Goal: Contribute content: Add original content to the website for others to see

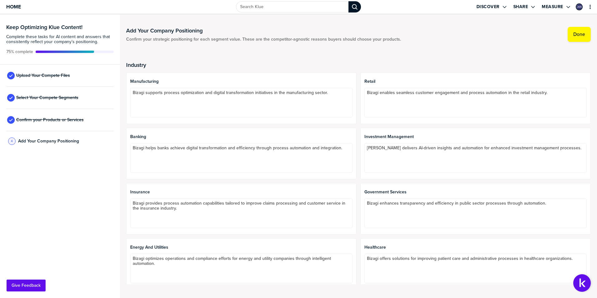
scroll to position [30, 0]
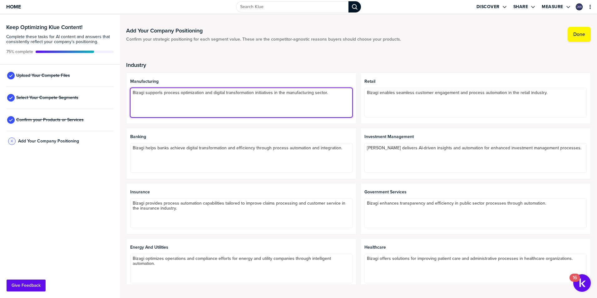
drag, startPoint x: 330, startPoint y: 92, endPoint x: 116, endPoint y: 105, distance: 214.4
click at [111, 105] on div "Keep Optimizing Klue Content! Complete these tasks for AI content and answers t…" at bounding box center [298, 155] width 597 height 283
paste textarea "positions itself in the manufacturing industry as a strategic enabler of effici…"
paste textarea "Bizagi helps manufacturers: Automate and orchestrate processes across supply ch…"
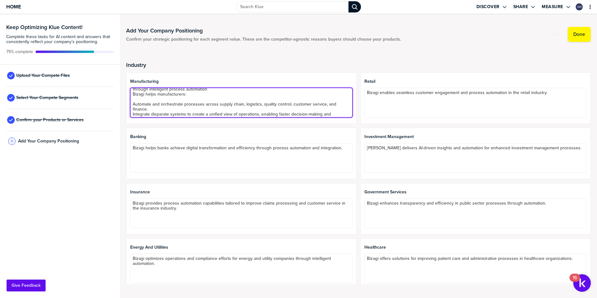
scroll to position [0, 0]
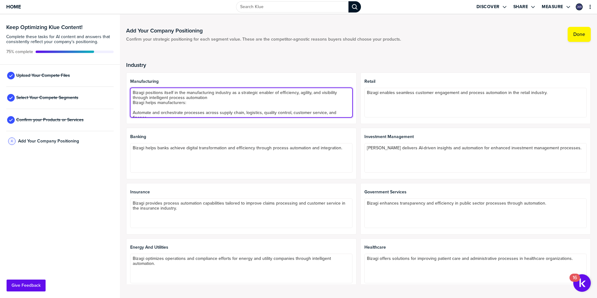
click at [141, 107] on textarea "Bizagi positions itself in the manufacturing industry as a strategic enabler of…" at bounding box center [241, 103] width 222 height 30
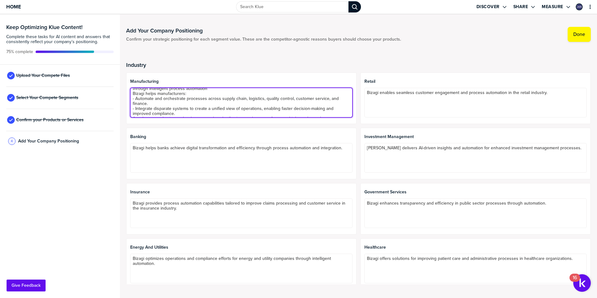
scroll to position [14, 0]
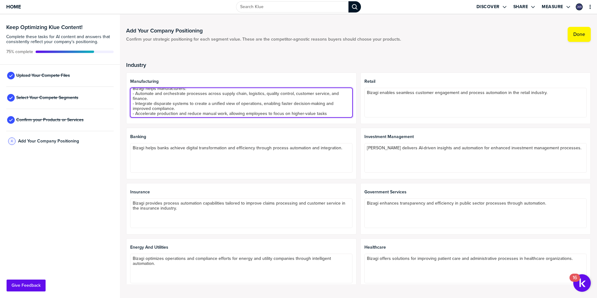
type textarea "Bizagi positions itself in the manufacturing industry as a strategic enabler of…"
click at [203, 97] on textarea "Bizagi positions itself in the manufacturing industry as a strategic enabler of…" at bounding box center [241, 103] width 222 height 30
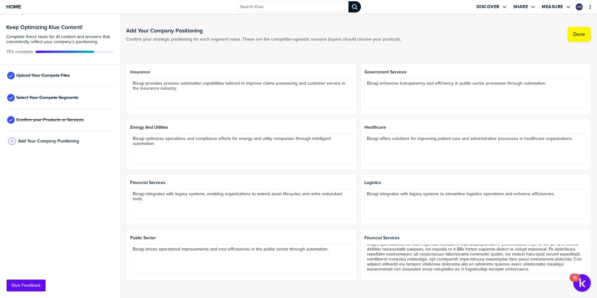
scroll to position [125, 0]
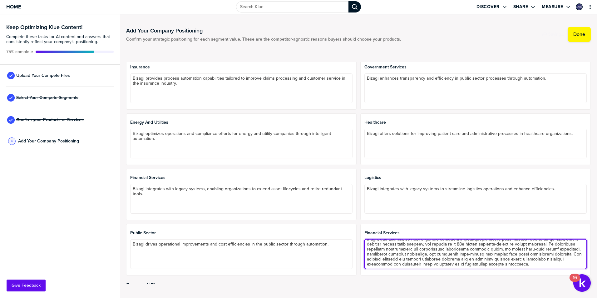
click at [444, 259] on textarea at bounding box center [475, 254] width 222 height 30
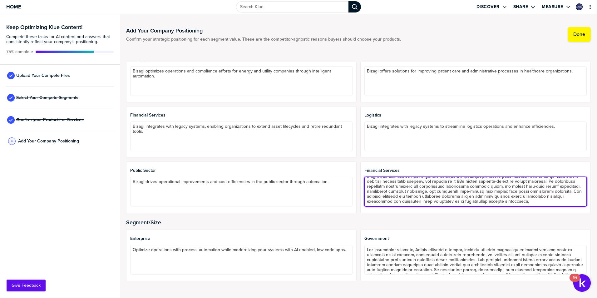
scroll to position [62, 0]
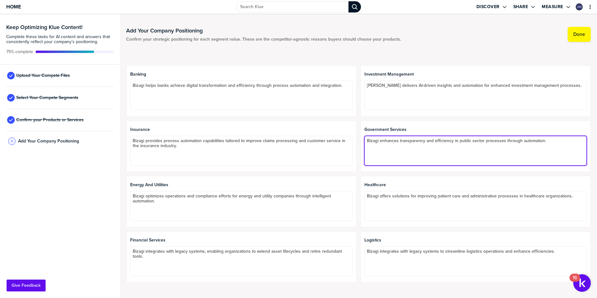
click at [455, 144] on textarea "Bizagi enhances transparency and efficiency in public sector processes through …" at bounding box center [475, 151] width 222 height 30
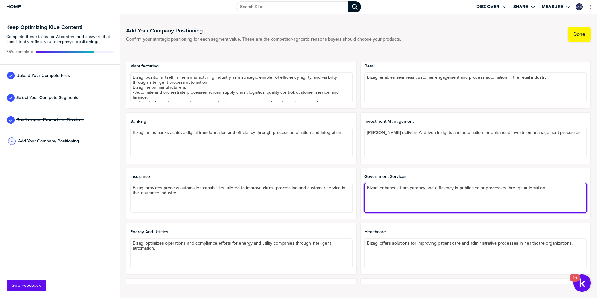
scroll to position [12, 0]
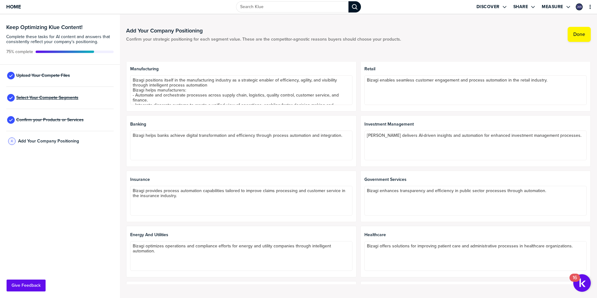
click at [59, 95] on span "Select Your Compete Segments" at bounding box center [47, 97] width 62 height 5
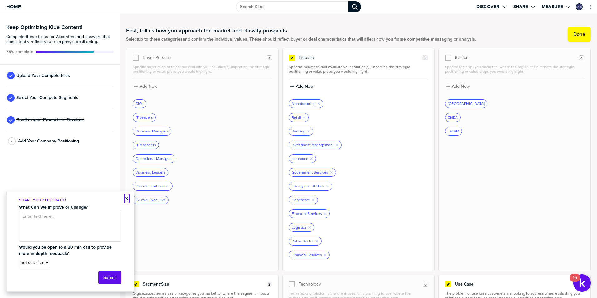
click at [126, 196] on button "×" at bounding box center [127, 198] width 4 height 7
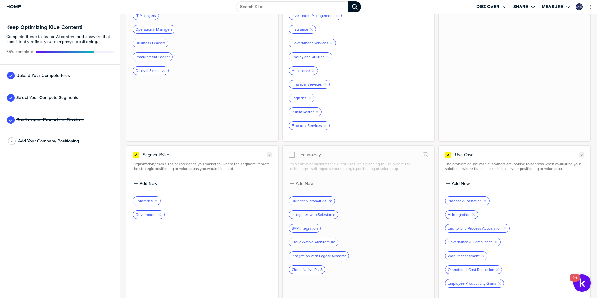
scroll to position [130, 0]
click at [56, 120] on span "Confirm your Products or Services" at bounding box center [49, 119] width 67 height 5
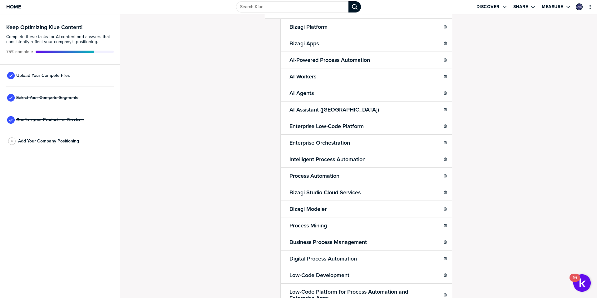
scroll to position [109, 0]
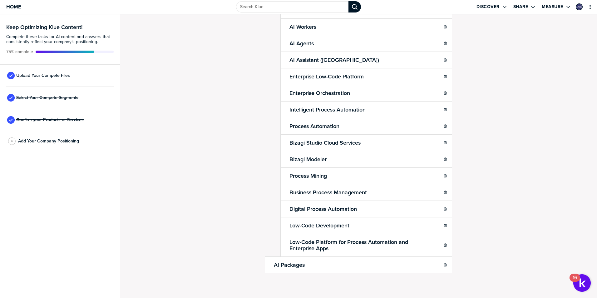
click at [39, 140] on span "Add Your Company Positioning" at bounding box center [48, 141] width 61 height 5
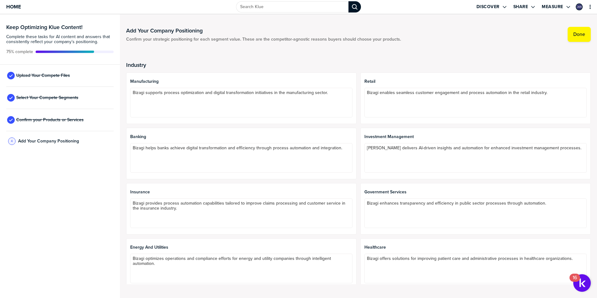
type textarea "Bizagi positions itself in the manufacturing industry as a strategic enabler of…"
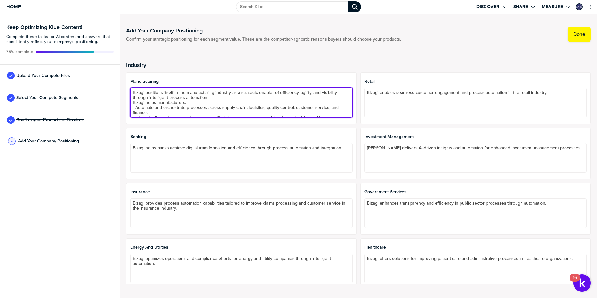
click at [221, 103] on textarea "Bizagi positions itself in the manufacturing industry as a strategic enabler of…" at bounding box center [241, 103] width 222 height 30
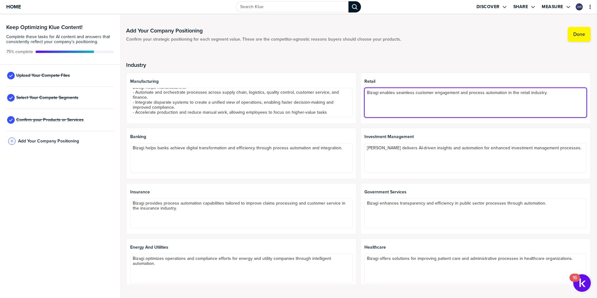
click at [566, 89] on textarea "Bizagi enables seamless customer engagement and process automation in the retai…" at bounding box center [475, 103] width 222 height 30
paste textarea "Bizagi enables retailers to: Digitize and automate operations across marketing,…"
click at [373, 100] on textarea "Bizagi enables seamless customer engagement and process automation in the retai…" at bounding box center [475, 103] width 222 height 30
click at [374, 103] on textarea "Bizagi enables seamless customer engagement and process automation in the retai…" at bounding box center [475, 103] width 222 height 30
drag, startPoint x: 374, startPoint y: 102, endPoint x: 370, endPoint y: 105, distance: 4.8
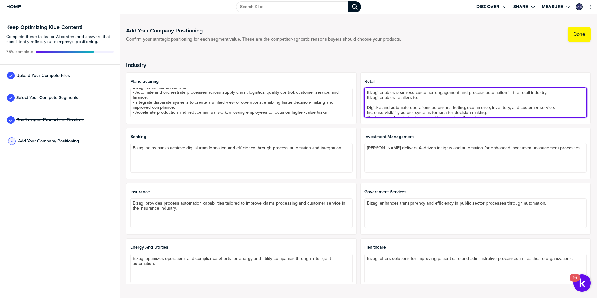
click at [374, 102] on textarea "Bizagi enables seamless customer engagement and process automation in the retai…" at bounding box center [475, 103] width 222 height 30
click at [367, 105] on textarea "Bizagi enables seamless customer engagement and process automation in the retai…" at bounding box center [475, 103] width 222 height 30
click at [364, 103] on textarea "Bizagi enables seamless customer engagement and process automation in the retai…" at bounding box center [475, 103] width 222 height 30
click at [365, 108] on textarea "Bizagi enables seamless customer engagement and process automation in the retai…" at bounding box center [475, 103] width 222 height 30
click at [364, 103] on textarea "Bizagi enables seamless customer engagement and process automation in the retai…" at bounding box center [475, 103] width 222 height 30
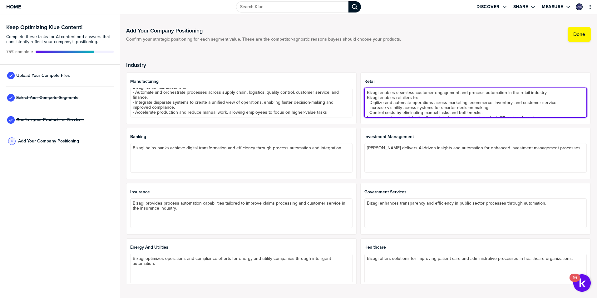
scroll to position [4, 0]
type textarea "Bizagi enables seamless customer engagement and process automation in the retai…"
click at [489, 107] on textarea "Bizagi enables seamless customer engagement and process automation in the retai…" at bounding box center [475, 103] width 222 height 30
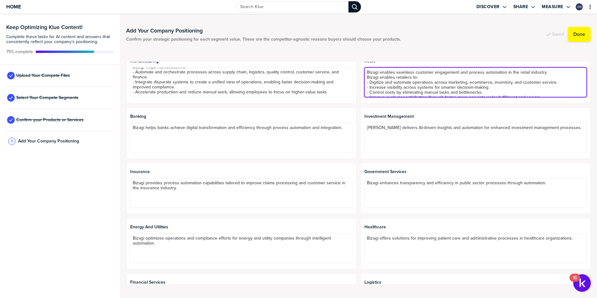
scroll to position [31, 0]
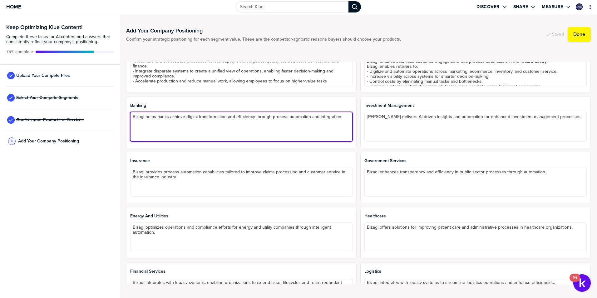
click at [251, 121] on textarea "Bizagi helps banks achieve digital transformation and efficiency through proces…" at bounding box center [241, 127] width 222 height 30
click at [344, 116] on textarea "Bizagi helps banks achieve digital transformation and efficiency through proces…" at bounding box center [241, 127] width 222 height 30
paste textarea "Bizagi helps banks: Accelerate innovation and time to market by automating comp…"
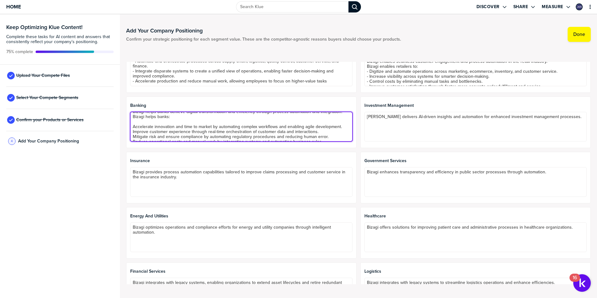
scroll to position [0, 0]
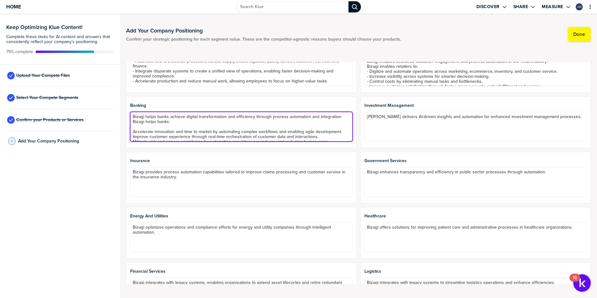
click at [142, 126] on textarea "Bizagi helps banks achieve digital transformation and efficiency through proces…" at bounding box center [241, 127] width 222 height 30
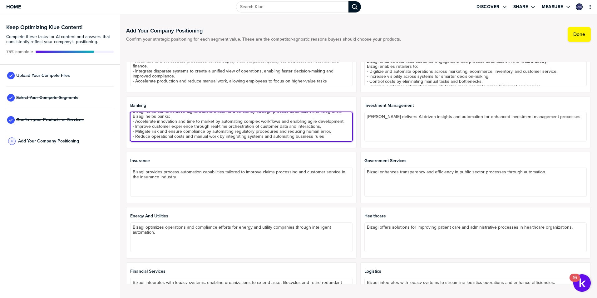
type textarea "Bizagi helps banks achieve digital transformation and efficiency through proces…"
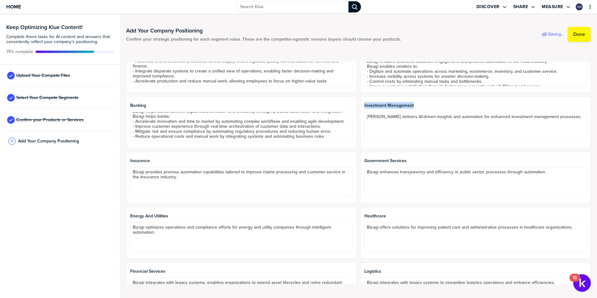
drag, startPoint x: 361, startPoint y: 104, endPoint x: 410, endPoint y: 105, distance: 49.0
click at [410, 105] on div "Investment Management [PERSON_NAME] delivers AI-driven insights and automation …" at bounding box center [475, 121] width 230 height 51
copy span "Investment Management"
click at [44, 76] on span "Upload Your Compete Files" at bounding box center [43, 75] width 54 height 5
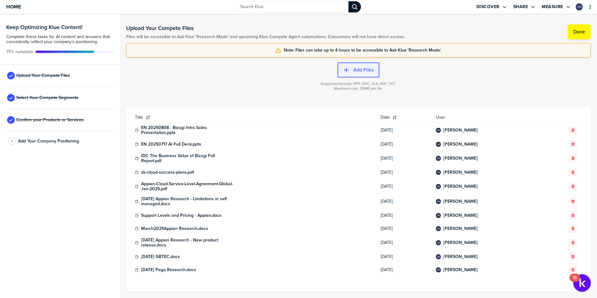
click at [346, 68] on icon "button" at bounding box center [346, 69] width 5 height 5
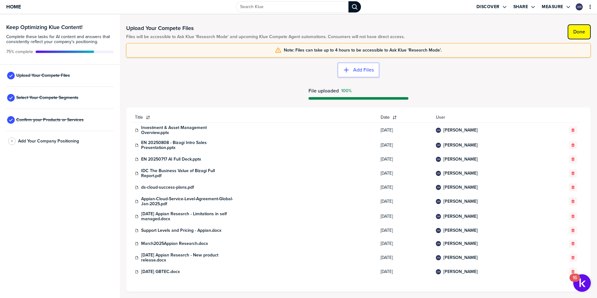
click at [577, 32] on label "Done" at bounding box center [579, 32] width 12 height 6
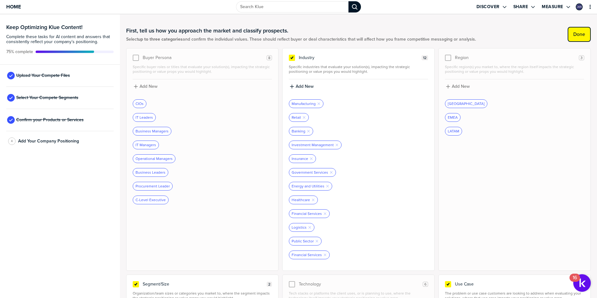
click at [574, 32] on label "Done" at bounding box center [579, 34] width 12 height 6
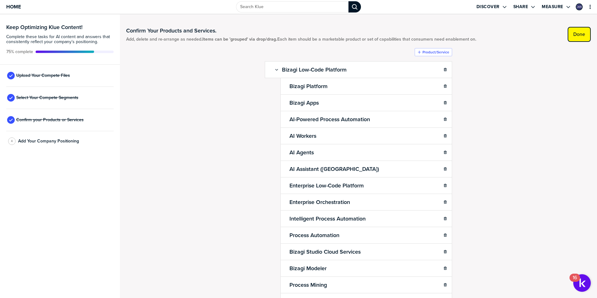
click at [576, 36] on label "Done" at bounding box center [579, 34] width 12 height 6
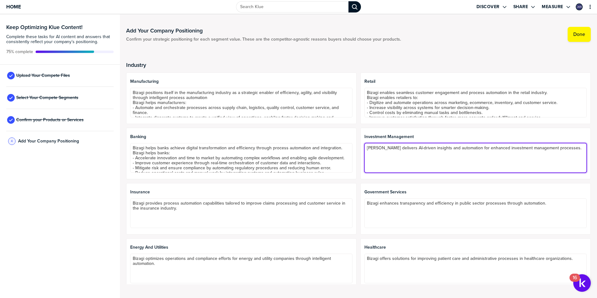
click at [407, 156] on textarea "[PERSON_NAME] delivers AI-driven insights and automation for enhanced investmen…" at bounding box center [475, 158] width 222 height 30
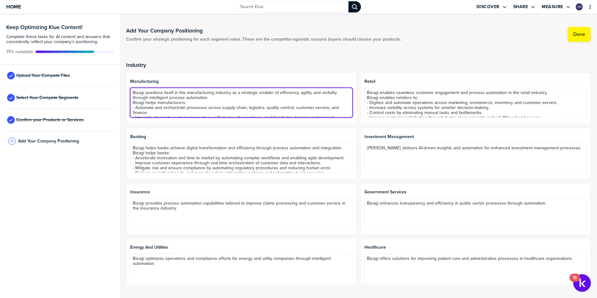
click at [210, 99] on textarea "Bizagi positions itself in the manufacturing industry as a strategic enabler of…" at bounding box center [241, 103] width 222 height 30
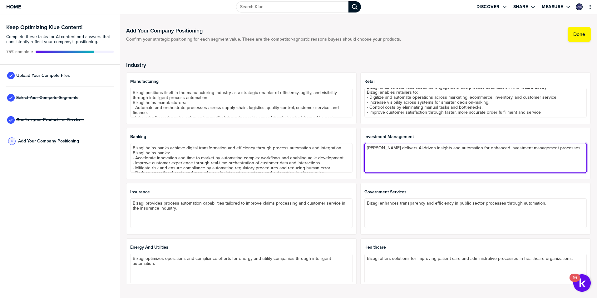
click at [390, 159] on textarea "[PERSON_NAME] delivers AI-driven insights and automation for enhanced investmen…" at bounding box center [475, 158] width 222 height 30
click at [571, 149] on textarea "[PERSON_NAME] delivers AI-driven insights and automation for enhanced investmen…" at bounding box center [475, 158] width 222 height 30
paste textarea "Bizagi empowers investment firms to: Streamline back-office operations by autom…"
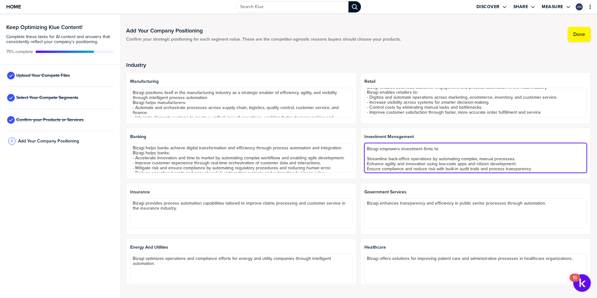
click at [410, 155] on textarea "[PERSON_NAME] delivers AI-driven insights and automation for enhanced investmen…" at bounding box center [475, 158] width 222 height 30
click at [374, 152] on textarea "[PERSON_NAME] delivers AI-driven insights and automation for enhanced investmen…" at bounding box center [475, 158] width 222 height 30
type textarea "[PERSON_NAME] delivers AI-driven insights and automation for enhanced investmen…"
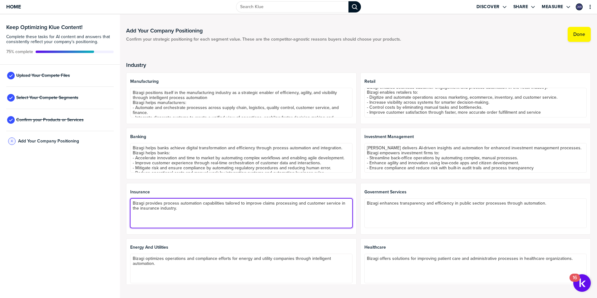
click at [188, 207] on textarea "Bizagi provides process automation capabilities tailored to improve claims proc…" at bounding box center [241, 213] width 222 height 30
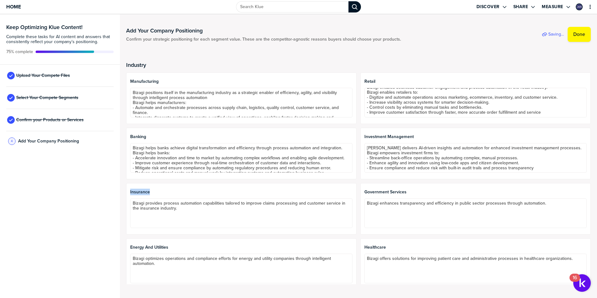
drag, startPoint x: 148, startPoint y: 191, endPoint x: 127, endPoint y: 192, distance: 20.9
click at [127, 192] on div "Insurance Bizagi provides process automation capabilities tailored to improve c…" at bounding box center [241, 208] width 230 height 51
drag, startPoint x: 127, startPoint y: 192, endPoint x: 131, endPoint y: 191, distance: 4.4
copy span "Insurance"
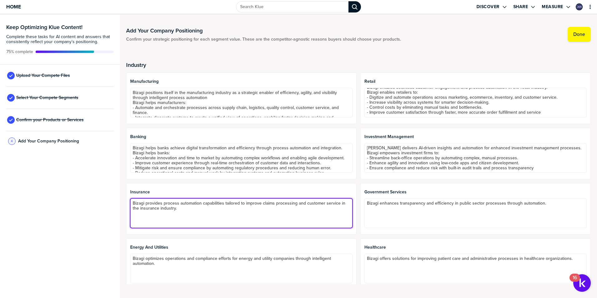
click at [179, 208] on textarea "Bizagi provides process automation capabilities tailored to improve claims proc…" at bounding box center [241, 213] width 222 height 30
paste textarea "[PERSON_NAME] helps insurers: Automate and orchestrate core processes like clai…"
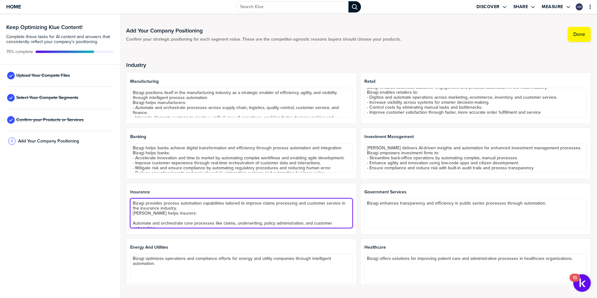
scroll to position [14, 0]
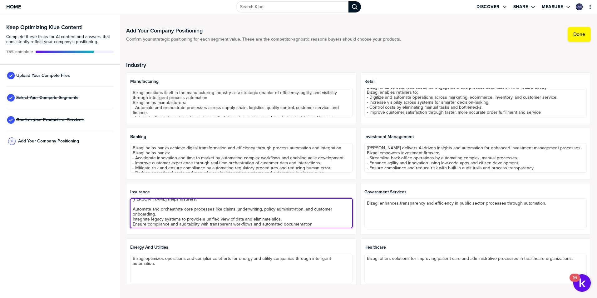
click at [174, 205] on textarea "Bizagi provides process automation capabilities tailored to improve claims proc…" at bounding box center [241, 213] width 222 height 30
type textarea "Bizagi provides process automation capabilities tailored to improve claims proc…"
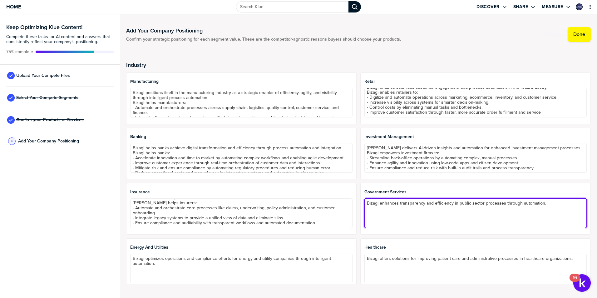
click at [419, 211] on textarea "Bizagi enhances transparency and efficiency in public sector processes through …" at bounding box center [475, 213] width 222 height 30
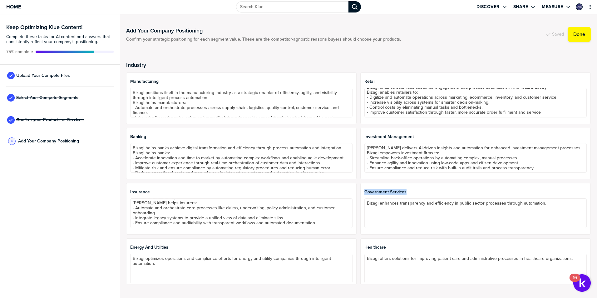
drag, startPoint x: 362, startPoint y: 193, endPoint x: 406, endPoint y: 190, distance: 43.7
click at [406, 190] on span "Government Services" at bounding box center [475, 191] width 222 height 5
drag, startPoint x: 406, startPoint y: 190, endPoint x: 396, endPoint y: 193, distance: 10.1
copy span "Government Services"
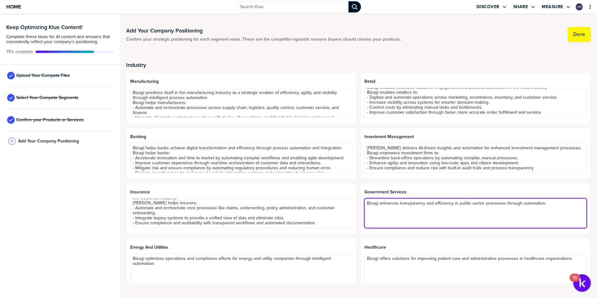
click at [547, 202] on textarea "Bizagi enhances transparency and efficiency in public sector processes through …" at bounding box center [475, 213] width 222 height 30
paste textarea "Bizagi positions itself in the government services sector as a trusted provider…"
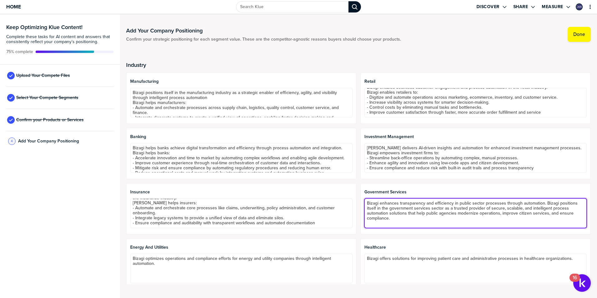
drag, startPoint x: 543, startPoint y: 202, endPoint x: 523, endPoint y: 206, distance: 19.7
click at [523, 205] on textarea "Bizagi enhances transparency and efficiency in public sector processes through …" at bounding box center [475, 213] width 222 height 30
click at [519, 225] on textarea "Bizagi enhances transparency and efficiency in public sector processes through …" at bounding box center [475, 213] width 222 height 30
drag, startPoint x: 544, startPoint y: 203, endPoint x: 363, endPoint y: 204, distance: 180.4
click at [364, 204] on textarea "Bizagi enhances transparency and efficiency in public sector processes through …" at bounding box center [475, 213] width 222 height 30
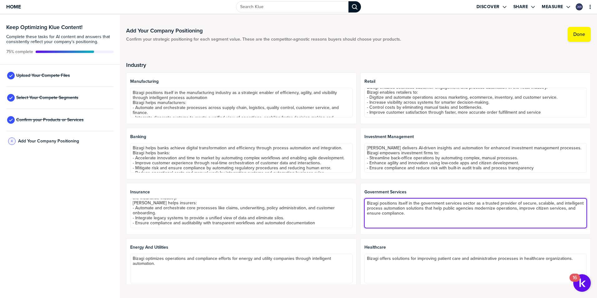
click at [443, 215] on textarea "Bizagi positions itself in the government services sector as a trusted provider…" at bounding box center [475, 213] width 222 height 30
paste textarea "Bizagi enables government agencies to: Digitize and streamline mission-critical…"
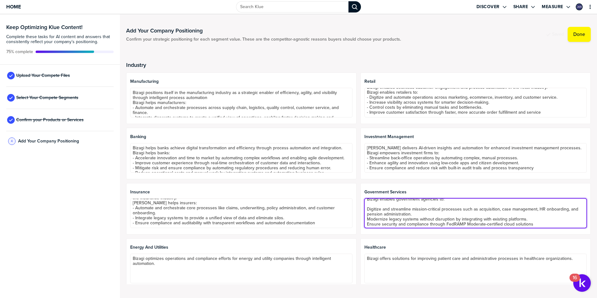
click at [379, 204] on textarea "Bizagi positions itself in the government services sector as a trusted provider…" at bounding box center [475, 213] width 222 height 30
click at [379, 203] on textarea "Bizagi positions itself in the government services sector as a trusted provider…" at bounding box center [475, 213] width 222 height 30
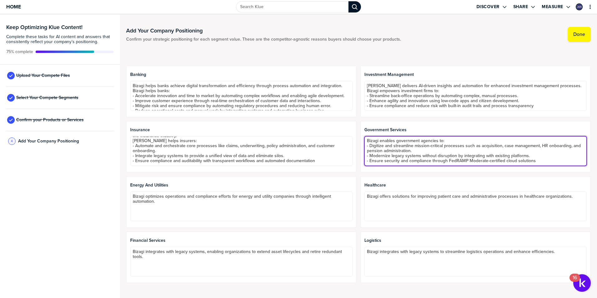
scroll to position [62, 0]
type textarea "Bizagi positions itself in the government services sector as a trusted provider…"
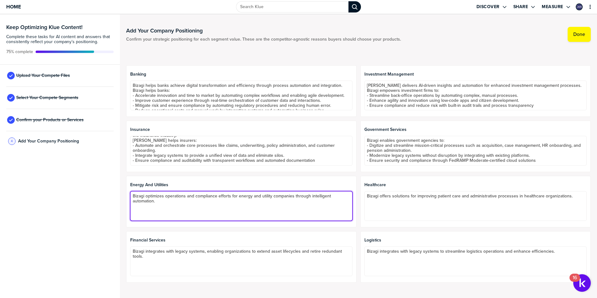
click at [174, 202] on textarea "Bizagi optimizes operations and compliance efforts for energy and utility compa…" at bounding box center [241, 206] width 222 height 30
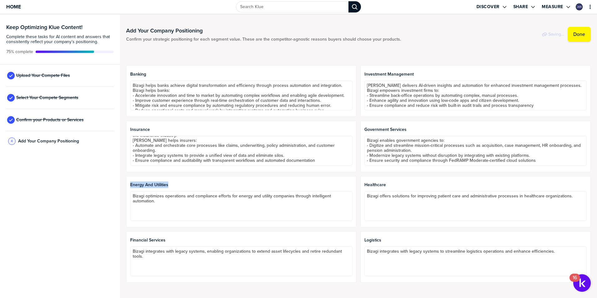
drag, startPoint x: 130, startPoint y: 184, endPoint x: 168, endPoint y: 184, distance: 37.8
click at [168, 184] on span "Energy and Utilities" at bounding box center [241, 184] width 222 height 5
drag, startPoint x: 168, startPoint y: 184, endPoint x: 165, endPoint y: 184, distance: 3.1
copy span "Energy and Utilities"
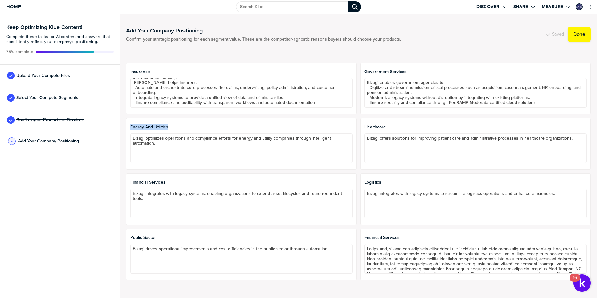
scroll to position [125, 0]
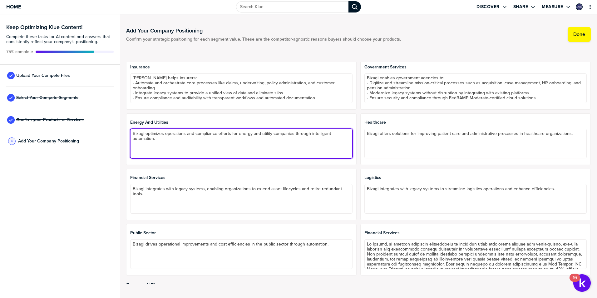
drag, startPoint x: 173, startPoint y: 139, endPoint x: 129, endPoint y: 132, distance: 44.6
click at [129, 131] on div "Energy and Utilities Bizagi optimizes operations and compliance efforts for ene…" at bounding box center [241, 138] width 230 height 51
paste textarea "a strategic partner for digital transformation, operational agility, and regula…"
click at [132, 134] on textarea "a strategic partner for digital transformation, operational agility, and regula…" at bounding box center [241, 144] width 222 height 30
click at [203, 136] on textarea "Bizagi is a strategic partner for digital transformation, operational agility, …" at bounding box center [241, 144] width 222 height 30
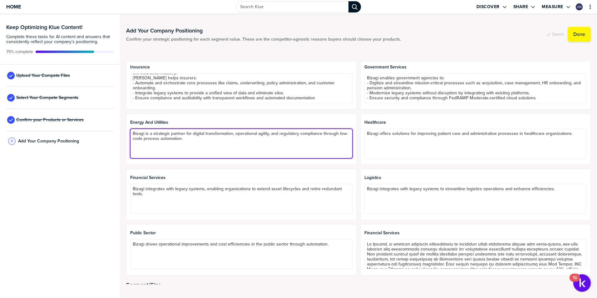
paste textarea "Bizagi helps energy and utility companies: Control costs and increase productio…"
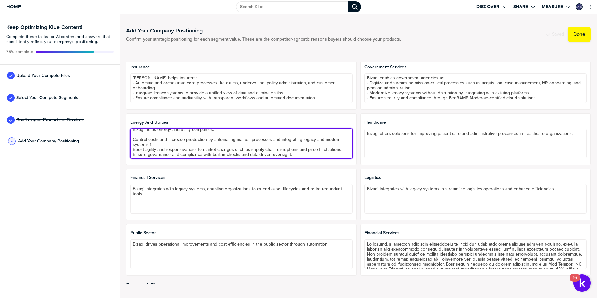
click at [150, 143] on textarea "Bizagi is a strategic partner for digital transformation, operational agility, …" at bounding box center [241, 144] width 222 height 30
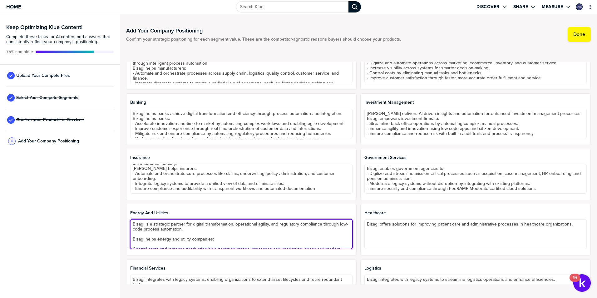
scroll to position [0, 0]
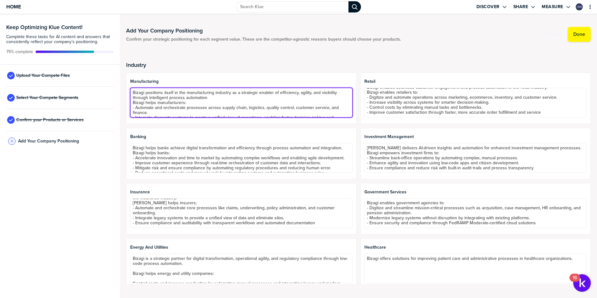
click at [161, 100] on textarea "Bizagi positions itself in the manufacturing industry as a strategic enabler of…" at bounding box center [241, 103] width 222 height 30
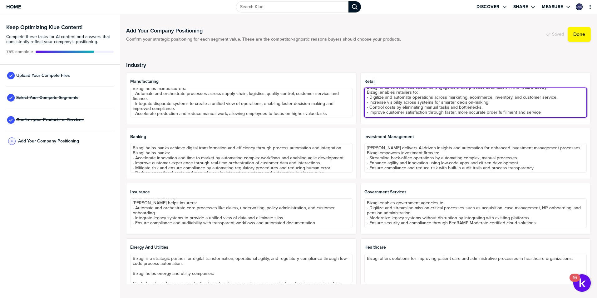
click at [390, 96] on textarea "Bizagi enables seamless customer engagement and process automation in the retai…" at bounding box center [475, 103] width 222 height 30
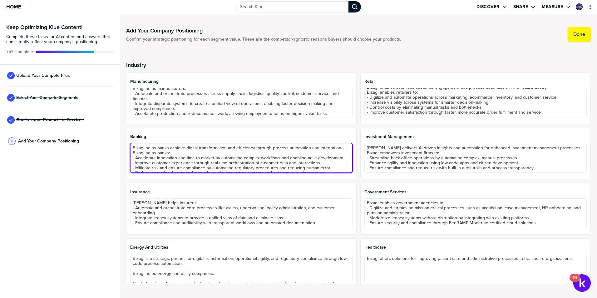
click at [186, 149] on textarea "Bizagi helps banks achieve digital transformation and efficiency through proces…" at bounding box center [241, 158] width 222 height 30
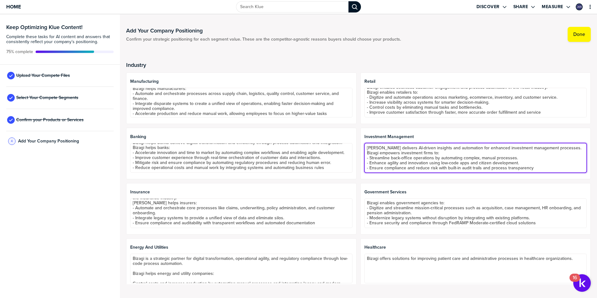
click at [375, 149] on textarea "[PERSON_NAME] delivers AI-driven insights and automation for enhanced investmen…" at bounding box center [475, 158] width 222 height 30
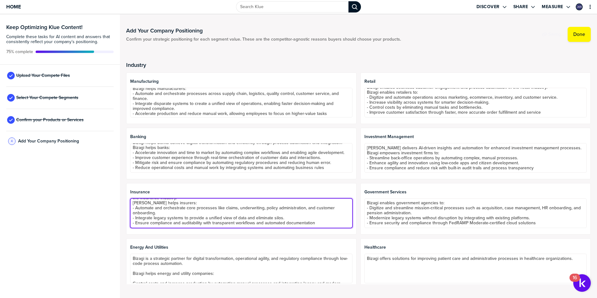
click at [188, 204] on textarea "Bizagi provides process automation capabilities tailored to improve claims proc…" at bounding box center [241, 213] width 222 height 30
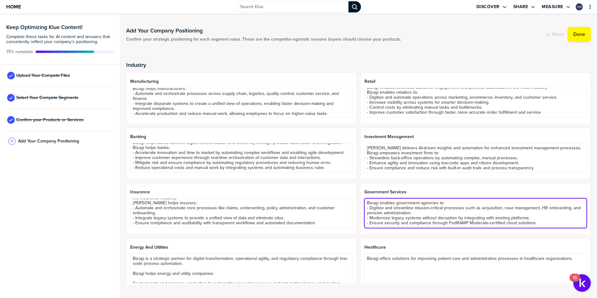
click at [390, 205] on textarea "Bizagi positions itself in the government services sector as a trusted provider…" at bounding box center [475, 213] width 222 height 30
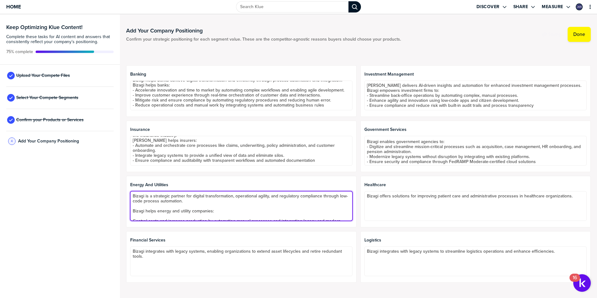
click at [196, 209] on textarea "Bizagi is a strategic partner for digital transformation, operational agility, …" at bounding box center [241, 206] width 222 height 30
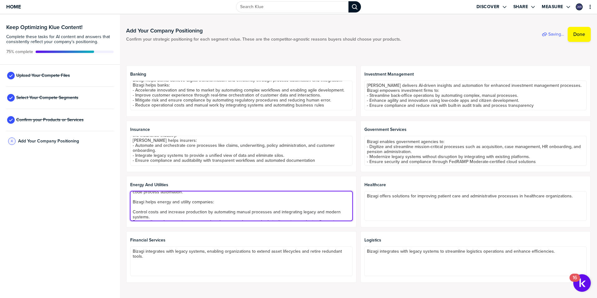
scroll to position [14, 0]
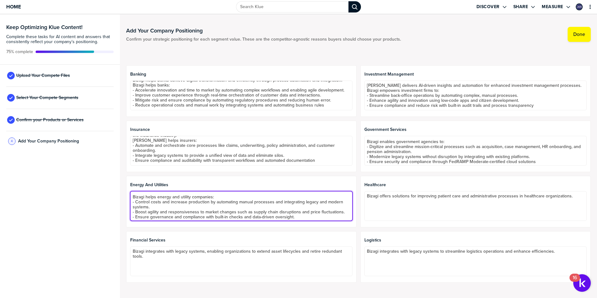
type textarea "Bizagi is a strategic partner for digital transformation, operational agility, …"
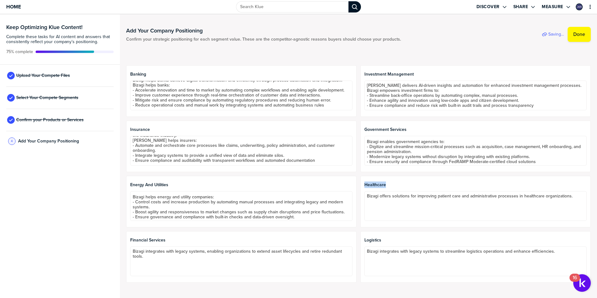
drag, startPoint x: 378, startPoint y: 183, endPoint x: 397, endPoint y: 183, distance: 18.7
click at [397, 183] on span "Healthcare" at bounding box center [475, 184] width 222 height 5
drag, startPoint x: 397, startPoint y: 183, endPoint x: 377, endPoint y: 183, distance: 19.4
copy span "Healthcare"
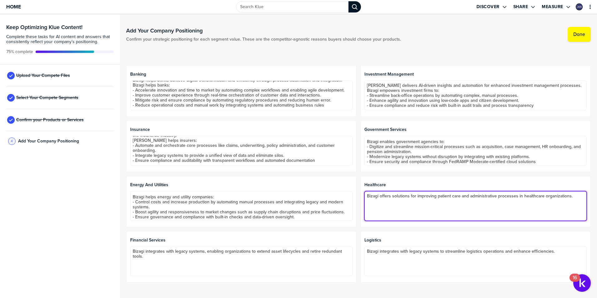
click at [385, 195] on textarea "Bizagi offers solutions for improving patient care and administrative processes…" at bounding box center [475, 206] width 222 height 30
drag, startPoint x: 571, startPoint y: 195, endPoint x: 377, endPoint y: 195, distance: 193.5
click at [377, 195] on textarea "Bizagi offers solutions for improving patient care and administrative processes…" at bounding box center [475, 206] width 222 height 30
paste textarea "as a powerful enabler of patient-centric digital transformation, helping provid…"
click at [378, 196] on textarea "Bizagi as a powerful enabler of patient-centric digital transformation, helping…" at bounding box center [475, 206] width 222 height 30
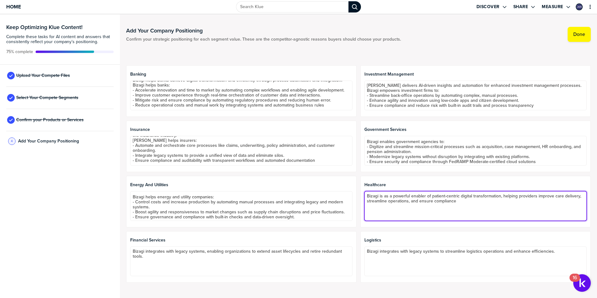
click at [456, 202] on textarea "Bizagi is as a powerful enabler of patient-centric digital transformation, help…" at bounding box center [475, 206] width 222 height 30
paste textarea "Bizagi supports healthcare organizations by: Connecting people and systems to i…"
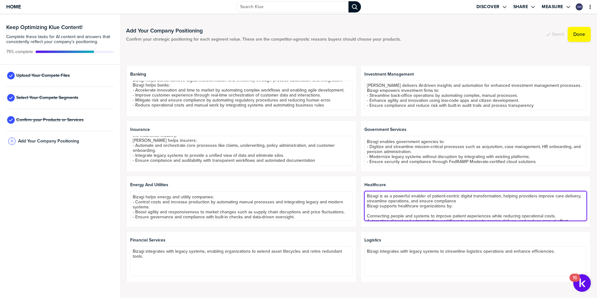
scroll to position [9, 0]
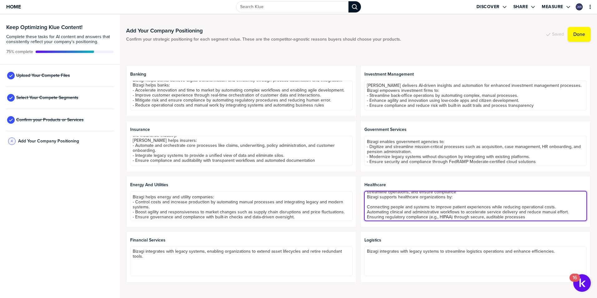
click at [385, 200] on textarea "Bizagi is as a powerful enabler of patient-centric digital transformation, help…" at bounding box center [475, 206] width 222 height 30
click at [384, 202] on textarea "Bizagi is as a powerful enabler of patient-centric digital transformation, help…" at bounding box center [475, 206] width 222 height 30
type textarea "Bizagi is as a powerful enabler of patient-centric digital transformation, help…"
click at [445, 215] on textarea "Bizagi is as a powerful enabler of patient-centric digital transformation, help…" at bounding box center [475, 206] width 222 height 30
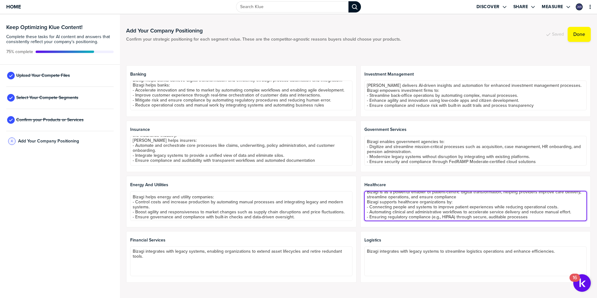
scroll to position [5, 0]
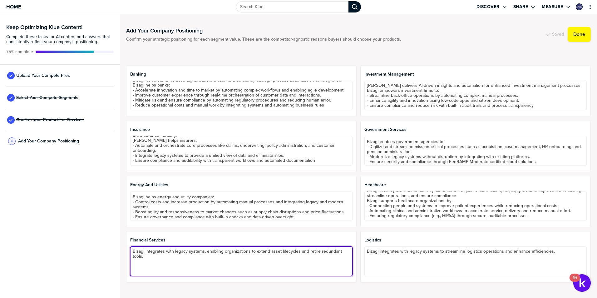
click at [188, 260] on textarea "Bizagi integrates with legacy systems, enabling organizations to extend asset l…" at bounding box center [241, 261] width 222 height 30
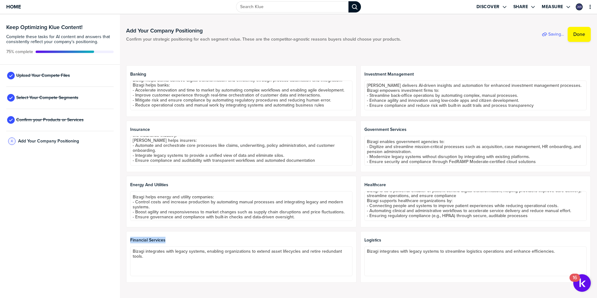
drag, startPoint x: 130, startPoint y: 239, endPoint x: 174, endPoint y: 237, distance: 44.4
click at [174, 237] on div "Financial Services Bizagi integrates with legacy systems, enabling organization…" at bounding box center [241, 256] width 230 height 51
drag, startPoint x: 174, startPoint y: 237, endPoint x: 157, endPoint y: 238, distance: 17.9
copy span "Financial Services"
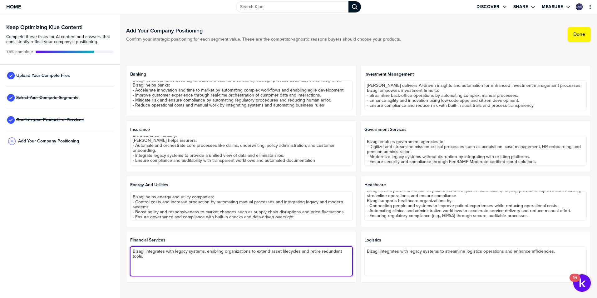
click at [177, 255] on textarea "Bizagi integrates with legacy systems, enabling organizations to extend asset l…" at bounding box center [241, 261] width 222 height 30
click at [145, 250] on textarea "Bizagi integrates with legacy systems, enabling organizations to extend asset l…" at bounding box center [241, 261] width 222 height 30
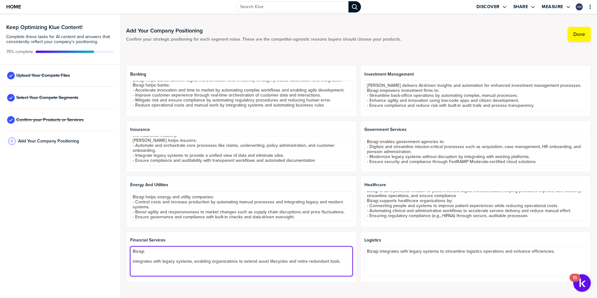
paste textarea "enabler of digital transformation, operational efficiency, and customer-centric…"
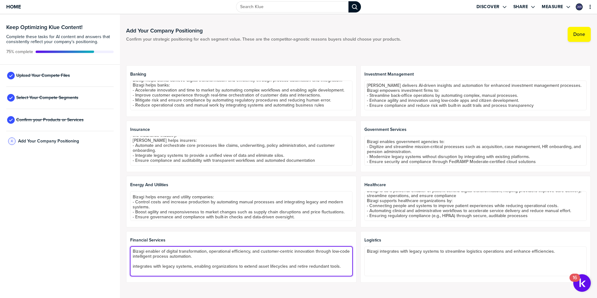
click at [145, 252] on textarea "Bizagi enabler of digital transformation, operational efficiency, and customer-…" at bounding box center [241, 261] width 222 height 30
click at [215, 257] on textarea "Bizagi is an enabler of digital transformation, operational efficiency, and cus…" at bounding box center [241, 261] width 222 height 30
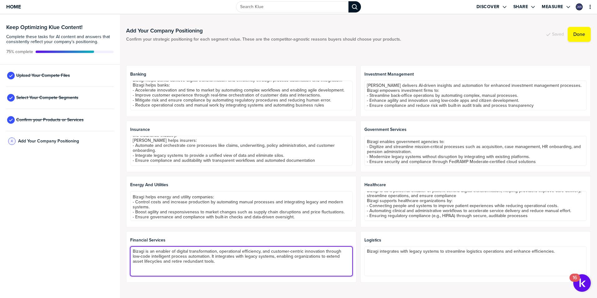
click at [219, 261] on textarea "Bizagi is an enabler of digital transformation, operational efficiency, and cus…" at bounding box center [241, 261] width 222 height 30
paste textarea "Bizagi helps banks, wealth managers, and financial institutions: Modernize lega…"
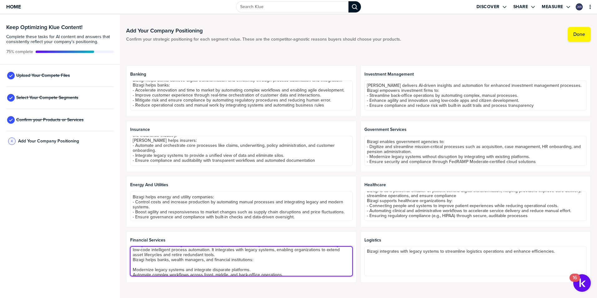
scroll to position [0, 0]
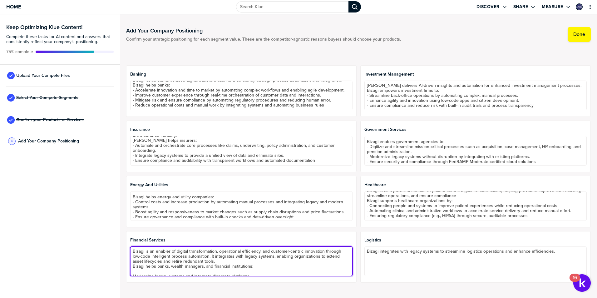
click at [198, 256] on textarea "Bizagi is an enabler of digital transformation, operational efficiency, and cus…" at bounding box center [241, 261] width 222 height 30
drag, startPoint x: 216, startPoint y: 263, endPoint x: 129, endPoint y: 250, distance: 88.3
click at [129, 250] on div "Financial Services Bizagi is an enabler of digital transformation, operational …" at bounding box center [241, 256] width 230 height 51
click at [153, 261] on textarea "Bizagi is an enabler of digital transformation, operational efficiency, and cus…" at bounding box center [241, 261] width 222 height 30
click at [149, 269] on textarea "Bizagi is an enabler of digital transformation, operational efficiency, and cus…" at bounding box center [241, 261] width 222 height 30
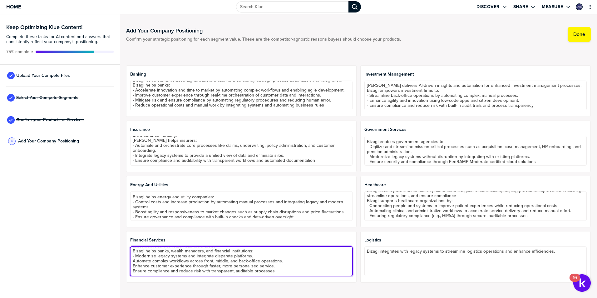
scroll to position [15, 0]
type textarea "Bizagi is an enabler of digital transformation, operational efficiency, and cus…"
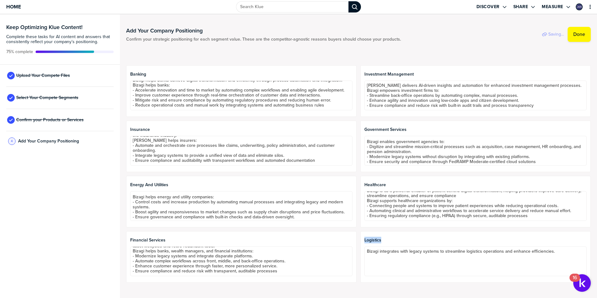
drag, startPoint x: 379, startPoint y: 239, endPoint x: 359, endPoint y: 238, distance: 19.7
click at [360, 238] on div "Logistics Bizagi integrates with legacy systems to streamline logistics operati…" at bounding box center [475, 256] width 230 height 51
drag, startPoint x: 359, startPoint y: 238, endPoint x: 364, endPoint y: 240, distance: 4.8
copy span "Logistics"
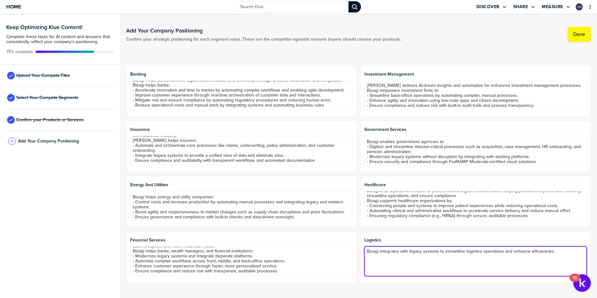
drag, startPoint x: 559, startPoint y: 251, endPoint x: 377, endPoint y: 251, distance: 181.9
click at [377, 251] on textarea "Bizagi integrates with legacy systems to streamline logistics operations and en…" at bounding box center [475, 261] width 222 height 30
paste textarea "a key enabler of end-to-end process automation, operational efficiency, and rea…"
click at [377, 250] on textarea "Bizagi a key enabler of end-to-end process automation, operational efficiency, …" at bounding box center [475, 261] width 222 height 30
click at [434, 262] on textarea "Bizagi is a key enabler of end-to-end process automation, operational efficienc…" at bounding box center [475, 261] width 222 height 30
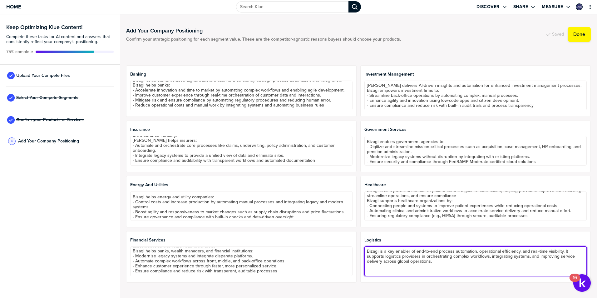
paste textarea "Bizagi helps logistics companies: Automate and orchestrate logistics processes …"
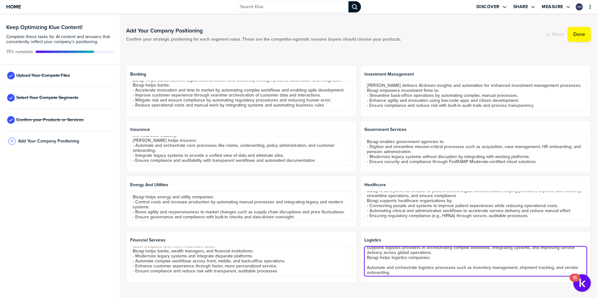
scroll to position [0, 0]
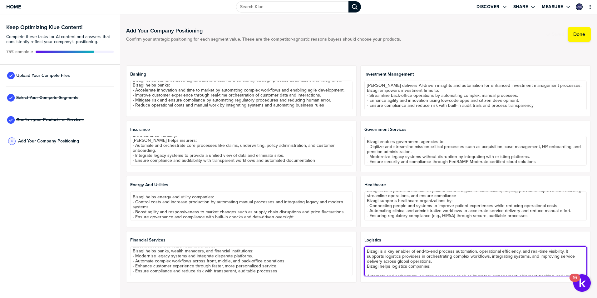
click at [432, 261] on textarea "Bizagi is a key enabler of end-to-end process automation, operational efficienc…" at bounding box center [475, 261] width 222 height 30
click at [364, 249] on textarea "Bizagi is a key enabler of end-to-end process automation, operational efficienc…" at bounding box center [475, 261] width 222 height 30
click at [364, 256] on textarea "Bizagi is a key enabler of end-to-end process automation, operational efficienc…" at bounding box center [475, 261] width 222 height 30
click at [364, 261] on textarea "Bizagi is a key enabler of end-to-end process automation, operational efficienc…" at bounding box center [475, 261] width 222 height 30
click at [365, 265] on textarea "Bizagi is a key enabler of end-to-end process automation, operational efficienc…" at bounding box center [475, 261] width 222 height 30
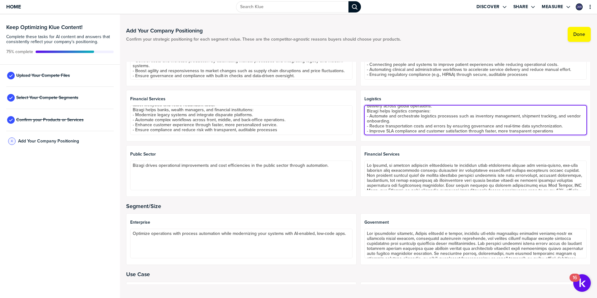
scroll to position [218, 0]
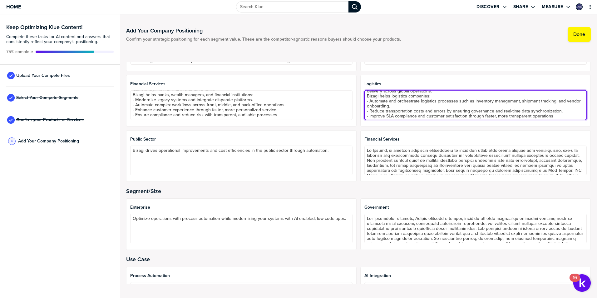
type textarea "Bizagi is a key enabler of end-to-end process automation, operational efficienc…"
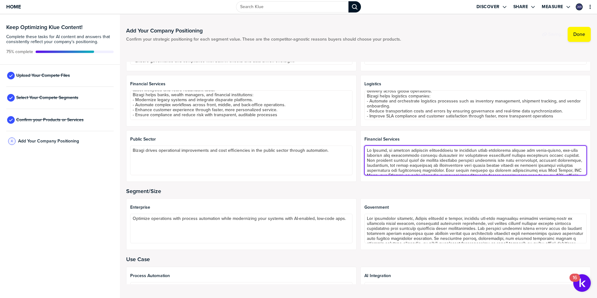
click at [421, 154] on textarea at bounding box center [475, 160] width 222 height 30
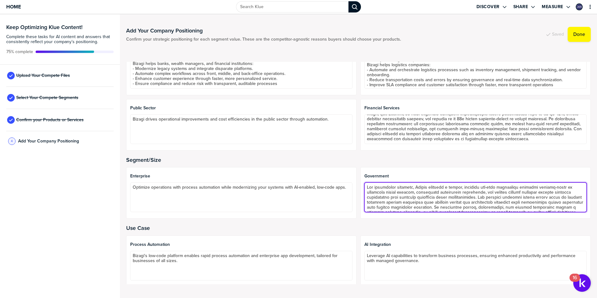
click at [399, 188] on textarea at bounding box center [475, 197] width 222 height 30
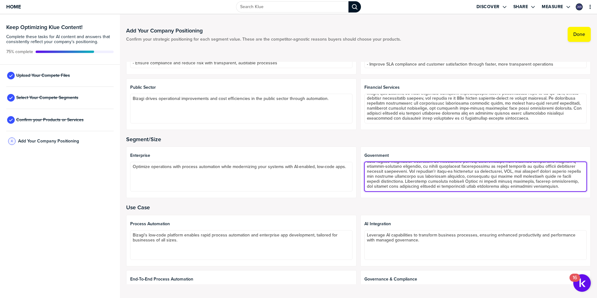
scroll to position [231, 0]
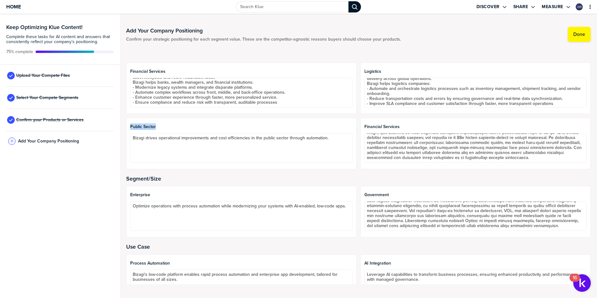
drag, startPoint x: 130, startPoint y: 125, endPoint x: 157, endPoint y: 126, distance: 27.5
click at [157, 126] on div "Public Sector Bizagi drives operational improvements and cost efficiencies in t…" at bounding box center [241, 143] width 230 height 51
drag, startPoint x: 157, startPoint y: 126, endPoint x: 149, endPoint y: 126, distance: 7.5
copy span "Public Sector"
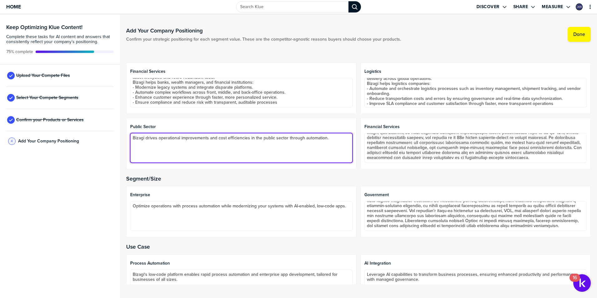
click at [137, 141] on textarea "Bizagi drives operational improvements and cost efficiencies in the public sect…" at bounding box center [241, 148] width 222 height 30
click at [331, 138] on textarea "Bizagi drives operational improvements and cost efficiencies in the public sect…" at bounding box center [241, 148] width 222 height 30
paste textarea "as a transformative platform for digital process automation, enabling governmen…"
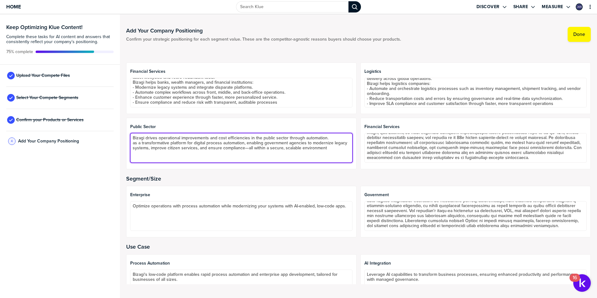
click at [139, 142] on textarea "Bizagi drives operational improvements and cost efficiencies in the public sect…" at bounding box center [241, 148] width 222 height 30
drag, startPoint x: 135, startPoint y: 138, endPoint x: 144, endPoint y: 136, distance: 9.1
click at [144, 136] on textarea "Bizagi drives operational improvements and cost efficiencies in the public sect…" at bounding box center [241, 148] width 222 height 30
click at [133, 143] on textarea "Bizagi drives operational improvements and cost efficiencies in the public sect…" at bounding box center [241, 148] width 222 height 30
paste textarea "Bizagi"
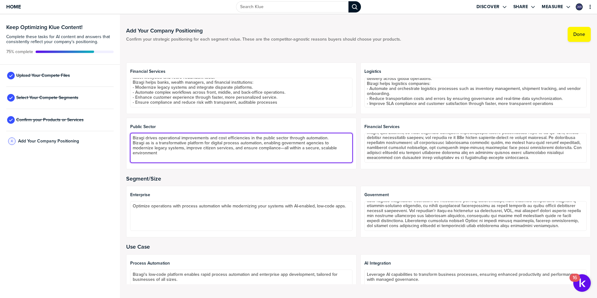
drag, startPoint x: 331, startPoint y: 138, endPoint x: 132, endPoint y: 137, distance: 199.7
click at [132, 137] on textarea "Bizagi drives operational improvements and cost efficiencies in the public sect…" at bounding box center [241, 148] width 222 height 30
click at [187, 137] on textarea "Bizagi as is a transformative platform for digital process automation, enabling…" at bounding box center [241, 148] width 222 height 30
type textarea "Bizagi as is a transformative platform for digital process automation, enabling…"
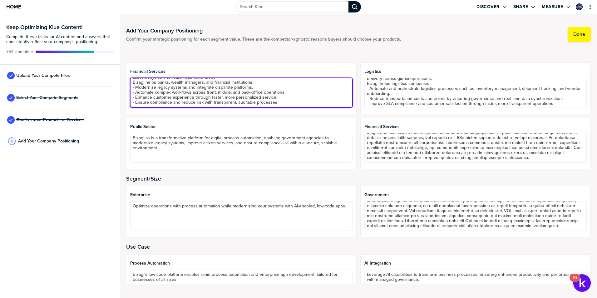
click at [201, 96] on textarea "Bizagi is an enabler of digital transformation, operational efficiency, and cus…" at bounding box center [241, 93] width 222 height 30
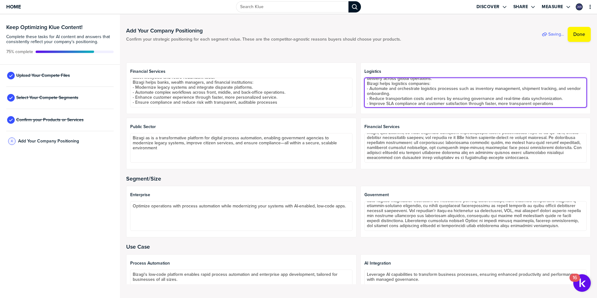
click at [375, 85] on textarea "Bizagi is a key enabler of end-to-end process automation, operational efficienc…" at bounding box center [475, 93] width 222 height 30
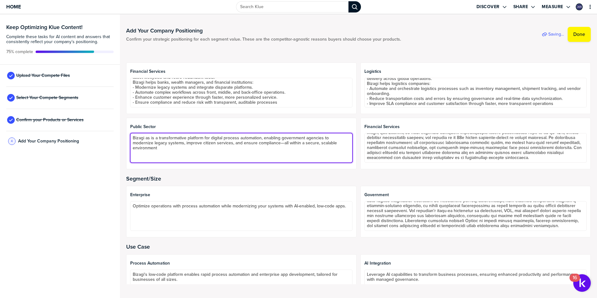
click at [223, 140] on textarea "Bizagi as is a transformative platform for digital process automation, enabling…" at bounding box center [241, 148] width 222 height 30
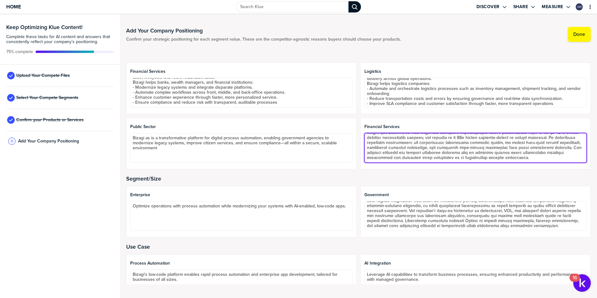
click at [394, 143] on textarea at bounding box center [475, 148] width 222 height 30
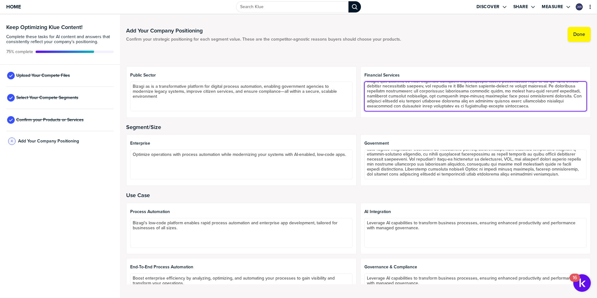
scroll to position [293, 0]
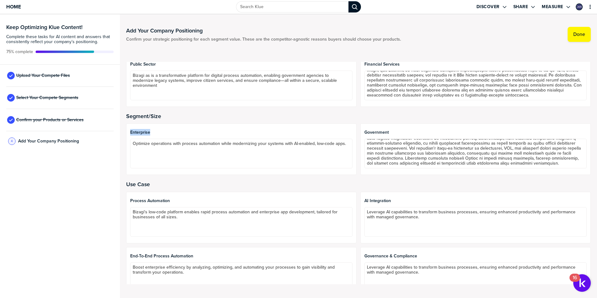
drag, startPoint x: 129, startPoint y: 130, endPoint x: 152, endPoint y: 131, distance: 23.1
click at [152, 131] on div "Enterprise Optimize operations with process automation while modernizing your s…" at bounding box center [241, 148] width 230 height 51
drag, startPoint x: 152, startPoint y: 131, endPoint x: 143, endPoint y: 130, distance: 9.7
copy span "Enterprise"
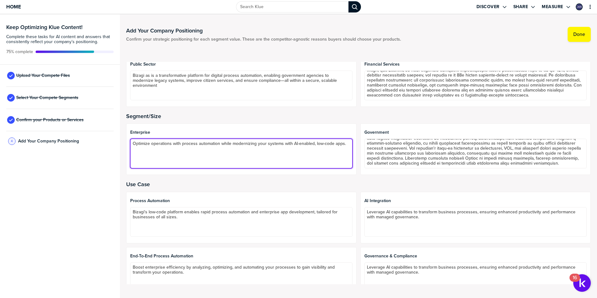
click at [132, 143] on textarea "Optimize operations with process automation while modernizing your systems with…" at bounding box center [241, 154] width 222 height 30
paste textarea "as a comprehensive low-code automation platform that empowers large organizatio…"
click at [132, 142] on textarea "as a comprehensive low-code automation platform that empowers large organizatio…" at bounding box center [241, 154] width 222 height 30
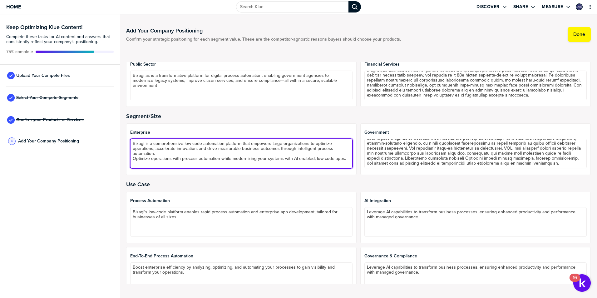
click at [162, 153] on textarea "Bizagi is a comprehensive low-code automation platform that empowers large orga…" at bounding box center [241, 154] width 222 height 30
drag, startPoint x: 300, startPoint y: 154, endPoint x: 304, endPoint y: 156, distance: 4.2
click at [304, 155] on textarea "Bizagi is a comprehensive low-code automation platform that empowers large orga…" at bounding box center [241, 154] width 222 height 30
type textarea "Bizagi is a comprehensive low-code automation platform that empowers large orga…"
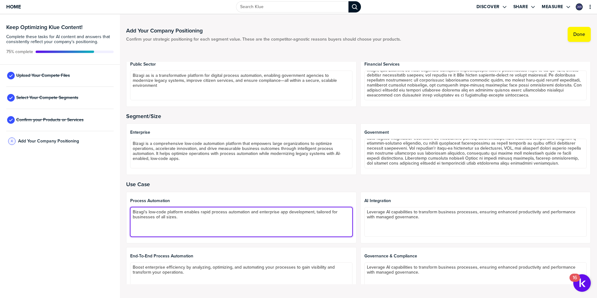
click at [271, 223] on textarea "Bizagi's low-code platform enables rapid process automation and enterprise app …" at bounding box center [241, 222] width 222 height 30
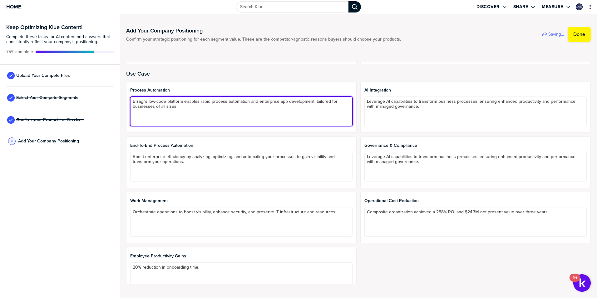
scroll to position [418, 0]
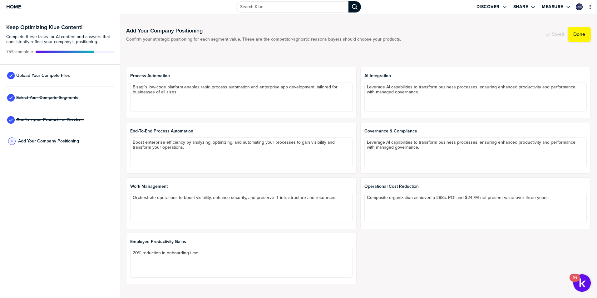
click at [131, 75] on span "Process Automation" at bounding box center [241, 75] width 222 height 5
drag, startPoint x: 130, startPoint y: 75, endPoint x: 177, endPoint y: 72, distance: 47.2
click at [177, 72] on div "Process Automation Bizagi's low-code platform enables rapid process automation …" at bounding box center [241, 92] width 230 height 51
drag, startPoint x: 177, startPoint y: 72, endPoint x: 161, endPoint y: 73, distance: 15.9
copy span "Process Automation"
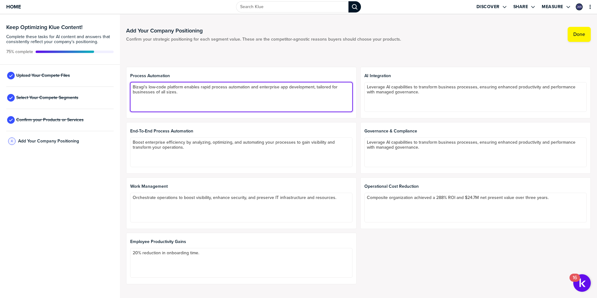
click at [193, 92] on textarea "Bizagi's low-code platform enables rapid process automation and enterprise app …" at bounding box center [241, 97] width 222 height 30
click at [133, 87] on textarea "Bizagi's low-code platform enables rapid process automation and enterprise app …" at bounding box center [241, 97] width 222 height 30
paste textarea "a robust, low-code platform that enables organizations to digitally transform o…"
click at [133, 86] on textarea "a robust, low-code platform that enables organizations to digitally transform o…" at bounding box center [241, 97] width 222 height 30
drag, startPoint x: 187, startPoint y: 105, endPoint x: 126, endPoint y: 97, distance: 61.0
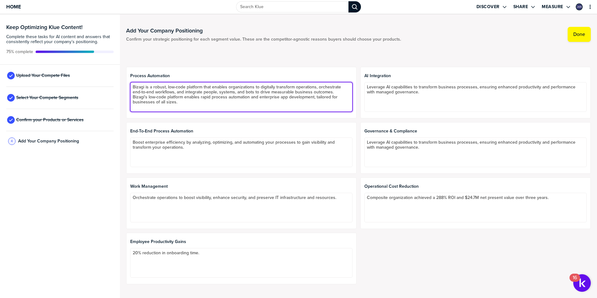
click at [126, 96] on div "Process Automation Bizagi is a robust, low-code platform that enables organizat…" at bounding box center [241, 92] width 230 height 51
click at [341, 92] on textarea "Bizagi is a robust, low-code platform that enables organizations to digitally t…" at bounding box center [241, 97] width 222 height 30
drag, startPoint x: 154, startPoint y: 99, endPoint x: 180, endPoint y: 109, distance: 27.9
click at [180, 109] on textarea "Bizagi is a robust, low-code platform that enables organizations to digitally t…" at bounding box center [241, 97] width 222 height 30
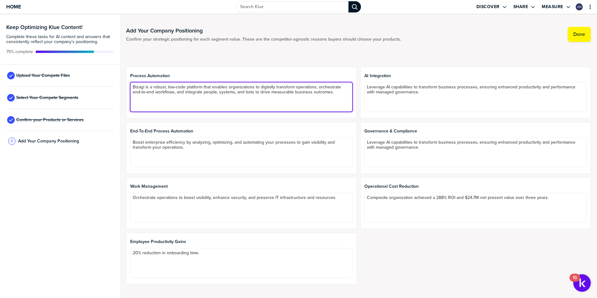
scroll to position [0, 0]
type textarea "Bizagi is a robust, low-code platform that enables organizations to digitally t…"
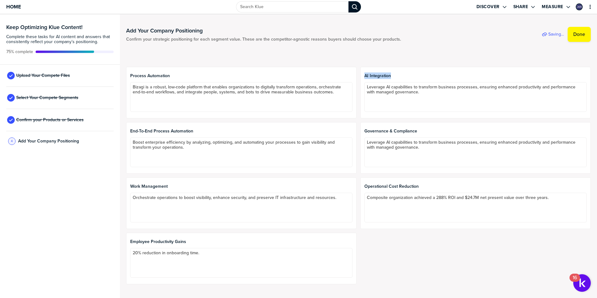
drag, startPoint x: 362, startPoint y: 74, endPoint x: 389, endPoint y: 76, distance: 27.2
click at [389, 76] on span "AI Integration" at bounding box center [475, 75] width 222 height 5
drag, startPoint x: 389, startPoint y: 76, endPoint x: 386, endPoint y: 76, distance: 3.2
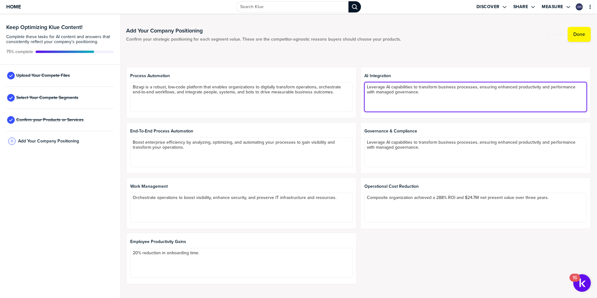
drag, startPoint x: 446, startPoint y: 92, endPoint x: 341, endPoint y: 89, distance: 104.6
click at [341, 88] on div "Process Automation Bizagi is a robust, low-code platform that enables organizat…" at bounding box center [358, 175] width 464 height 217
paste textarea "a powerful, secure, and accessible platform that enables organizations to embed…"
click at [364, 86] on textarea "a powerful, secure, and accessible platform that enables organizations to embed…" at bounding box center [475, 97] width 222 height 30
click at [366, 91] on textarea "Bizagi is a powerful, secure, and accessible platform that enables organization…" at bounding box center [475, 97] width 222 height 30
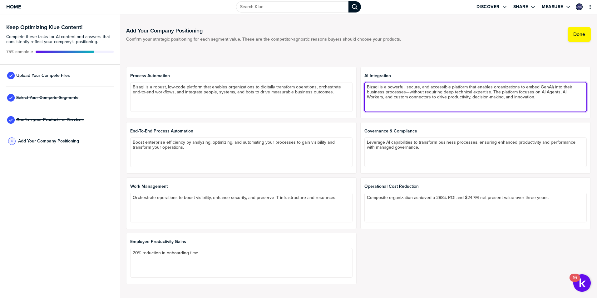
click at [551, 86] on textarea "Bizagi is a powerful, secure, and accessible platform that enables organization…" at bounding box center [475, 97] width 222 height 30
click at [406, 91] on textarea "Bizagi is a powerful, secure, and accessible platform that enables organization…" at bounding box center [475, 97] width 222 height 30
type textarea "Bizagi is a powerful, secure, and accessible platform that enables organization…"
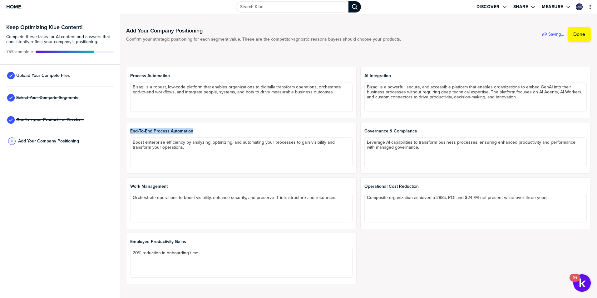
drag, startPoint x: 129, startPoint y: 130, endPoint x: 194, endPoint y: 129, distance: 64.9
click at [194, 129] on div "End-to-End Process Automation Boost enterprise efficiency by analyzing, optimiz…" at bounding box center [241, 147] width 230 height 51
drag, startPoint x: 194, startPoint y: 129, endPoint x: 188, endPoint y: 130, distance: 6.6
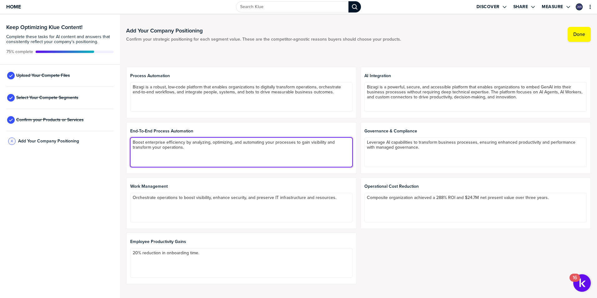
click at [210, 150] on textarea "Boost enterprise efficiency by analyzing, optimizing, and automating your proce…" at bounding box center [241, 152] width 222 height 30
paste textarea "use case as a strategic platform that orchestrates complex workflows across sys…"
click at [132, 157] on textarea "Boost enterprise efficiency by analyzing, optimizing, and automating your proce…" at bounding box center [241, 152] width 222 height 30
drag, startPoint x: 202, startPoint y: 158, endPoint x: 120, endPoint y: 157, distance: 82.1
click at [120, 157] on div "Add Your Company Positioning Confirm your strategic positioning for each segmen…" at bounding box center [358, 155] width 477 height 283
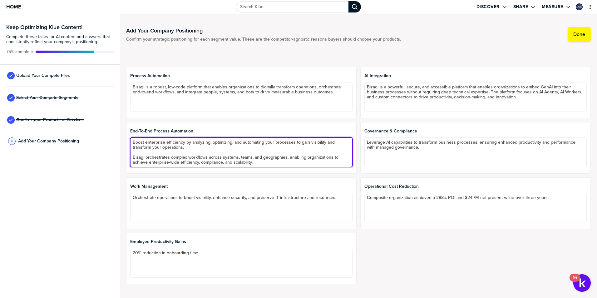
drag, startPoint x: 132, startPoint y: 139, endPoint x: 200, endPoint y: 147, distance: 68.4
click at [200, 147] on textarea "Boost enterprise efficiency by analyzing, optimizing, and automating your proce…" at bounding box center [241, 152] width 222 height 30
click at [240, 158] on textarea "Boost enterprise efficiency by analyzing, optimizing, and automating your proce…" at bounding box center [241, 152] width 222 height 30
drag, startPoint x: 133, startPoint y: 154, endPoint x: 129, endPoint y: 135, distance: 19.3
click at [129, 135] on div "End-to-End Process Automation Boost enterprise efficiency by analyzing, optimiz…" at bounding box center [241, 147] width 230 height 51
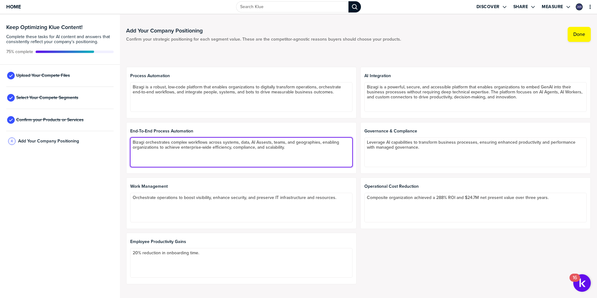
type textarea "Bizagi orchestrates complex workflows across systems, data, AI Assests, teams, …"
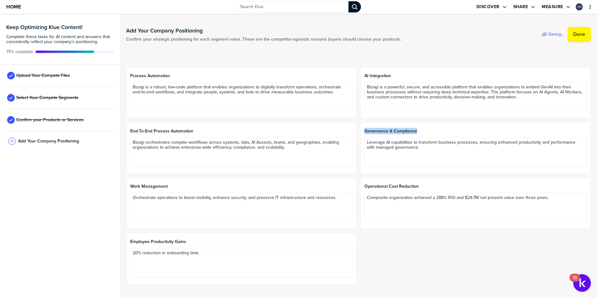
drag, startPoint x: 363, startPoint y: 130, endPoint x: 420, endPoint y: 129, distance: 57.4
click at [420, 129] on span "Governance & Compliance" at bounding box center [475, 131] width 222 height 5
drag, startPoint x: 420, startPoint y: 129, endPoint x: 406, endPoint y: 129, distance: 14.0
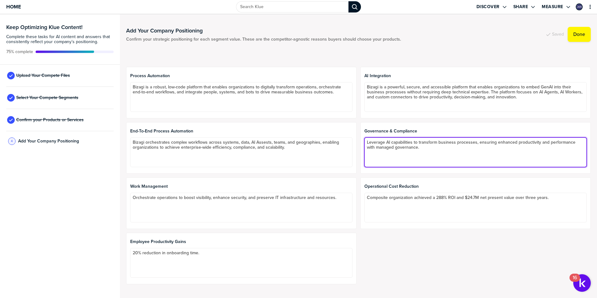
click at [440, 148] on textarea "Leverage AI capabilities to transform business processes, ensuring enhanced pro…" at bounding box center [475, 152] width 222 height 30
paste textarea "helps organizations automate regulatory processes, ensure auditability, and mit…"
click at [364, 152] on textarea "Leverage AI capabilities to transform business processes, ensuring enhanced pro…" at bounding box center [475, 152] width 222 height 30
click at [551, 151] on textarea "Leverage AI capabilities to transform business processes, ensuring enhanced pro…" at bounding box center [475, 152] width 222 height 30
click at [482, 160] on textarea "Leverage AI capabilities to transform business processes, ensuring enhanced pro…" at bounding box center [475, 152] width 222 height 30
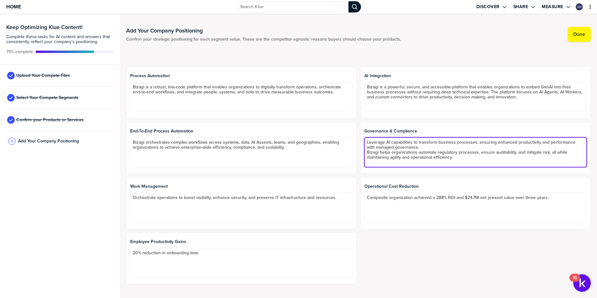
drag, startPoint x: 428, startPoint y: 147, endPoint x: 361, endPoint y: 143, distance: 67.9
click at [361, 142] on div "Governance & Compliance Leverage AI capabilities to transform business processe…" at bounding box center [475, 147] width 230 height 51
click at [462, 147] on textarea "Bizagi helps organizations automate regulatory processes, ensure auditability, …" at bounding box center [475, 152] width 222 height 30
paste textarea "Leverage AI capabilities to transform business processes, ensuring enhanced pro…"
type textarea "Bizagi helps organizations automate regulatory processes, ensure auditability, …"
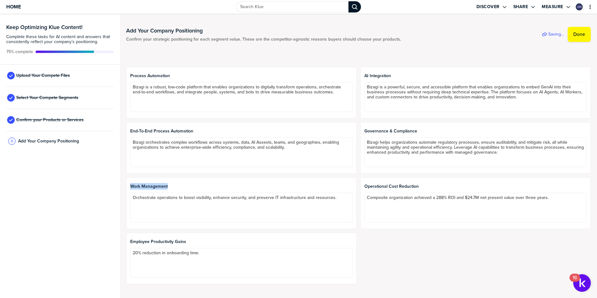
drag, startPoint x: 130, startPoint y: 185, endPoint x: 173, endPoint y: 185, distance: 43.7
click at [173, 185] on div "Work Management Orchestrate operations to boost visibility, enhance security, a…" at bounding box center [241, 202] width 230 height 51
drag, startPoint x: 173, startPoint y: 185, endPoint x: 163, endPoint y: 185, distance: 10.0
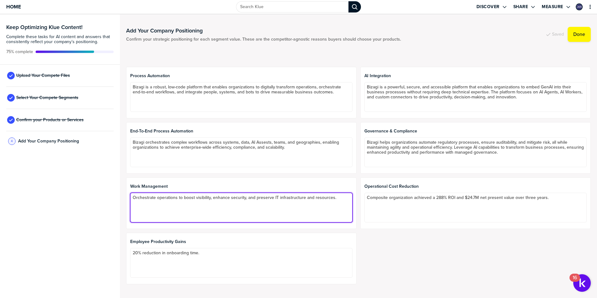
click at [176, 209] on textarea "Orchestrate operations to boost visibility, enhance security, and preserve IT i…" at bounding box center [241, 208] width 222 height 30
click at [335, 197] on textarea "Orchestrate operations to boost visibility, enhance security, and preserve IT i…" at bounding box center [241, 208] width 222 height 30
paste textarea "a flexible and intelligent platform that enables organizations to assign, reass…"
click at [133, 205] on textarea "Orchestrate operations to boost visibility, enhance security, and preserve IT i…" at bounding box center [241, 208] width 222 height 30
drag, startPoint x: 337, startPoint y: 198, endPoint x: 113, endPoint y: 196, distance: 224.4
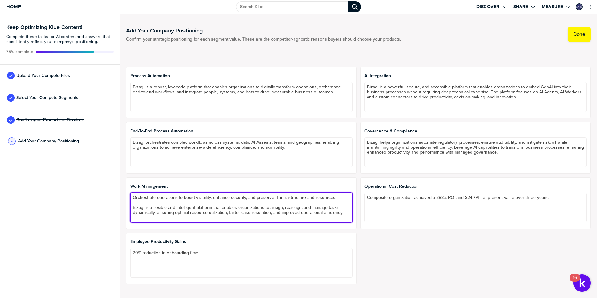
click at [113, 196] on div "Keep Optimizing Klue Content! Complete these tasks for AI content and answers t…" at bounding box center [298, 155] width 597 height 283
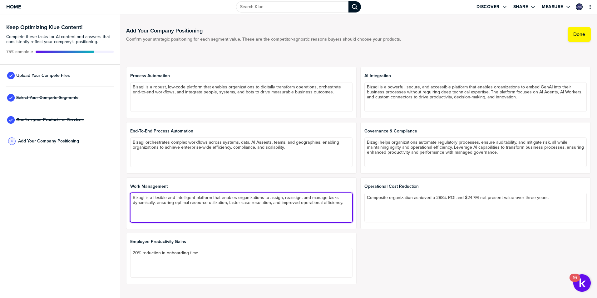
type textarea "Bizagi is a flexible and intelligent platform that enables organizations to ass…"
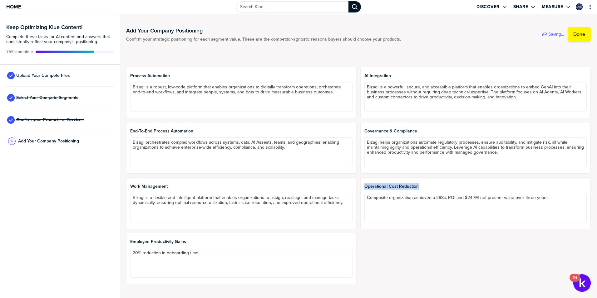
drag, startPoint x: 362, startPoint y: 185, endPoint x: 436, endPoint y: 185, distance: 74.0
click at [436, 185] on span "Operational Cost Reduction" at bounding box center [475, 186] width 222 height 5
drag, startPoint x: 436, startPoint y: 185, endPoint x: 406, endPoint y: 185, distance: 30.3
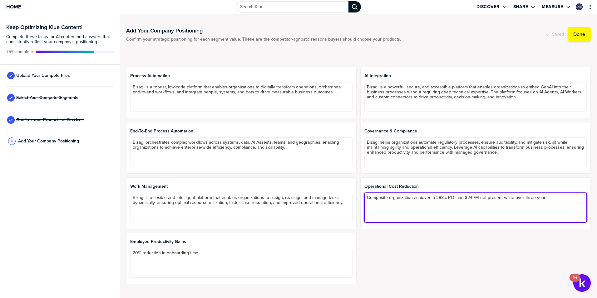
click at [406, 204] on textarea "Composite organization achieved a 288% ROI and $24.7M net present value over th…" at bounding box center [475, 208] width 222 height 30
click at [551, 197] on textarea "Composite organization achieved a 288% ROI and $24.7M net present value over th…" at bounding box center [475, 208] width 222 height 30
paste textarea "a high-impact platform that enables organizations to automate workflows, elimin…"
click at [365, 206] on textarea "Composite organization achieved a 288% ROI and $24.7M net present value over th…" at bounding box center [475, 208] width 222 height 30
click at [402, 211] on textarea "Composite organization achieved a 288% ROI and $24.7M net present value over th…" at bounding box center [475, 208] width 222 height 30
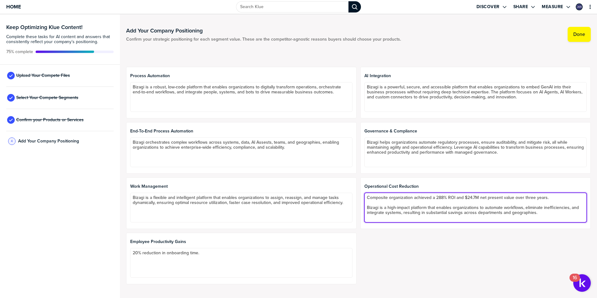
drag, startPoint x: 363, startPoint y: 198, endPoint x: 549, endPoint y: 194, distance: 185.4
click at [549, 194] on textarea "Composite organization achieved a 288% ROI and $24.7M net present value over th…" at bounding box center [475, 208] width 222 height 30
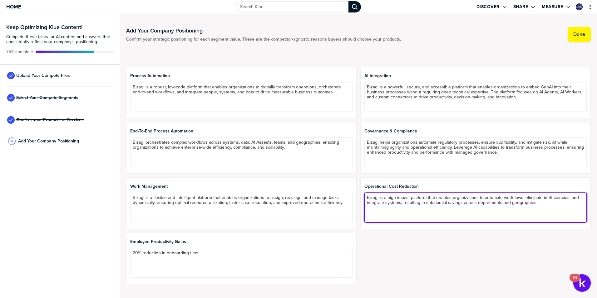
click at [553, 202] on textarea "Bizagi is a high-impact platform that enables organizations to automate workflo…" at bounding box center [475, 208] width 222 height 30
paste textarea "Composite organization achieved a 288% ROI and $24.7M net present value over th…"
click at [553, 202] on textarea "Bizagi is a high-impact platform that enables organizations to automate workflo…" at bounding box center [475, 208] width 222 height 30
type textarea "Bizagi is a high-impact platform that enables organizations to automate workflo…"
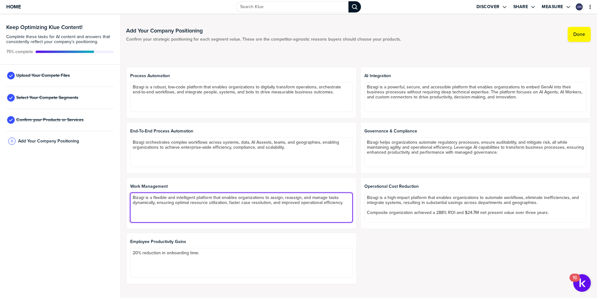
click at [278, 212] on textarea "Bizagi is a flexible and intelligent platform that enables organizations to ass…" at bounding box center [241, 208] width 222 height 30
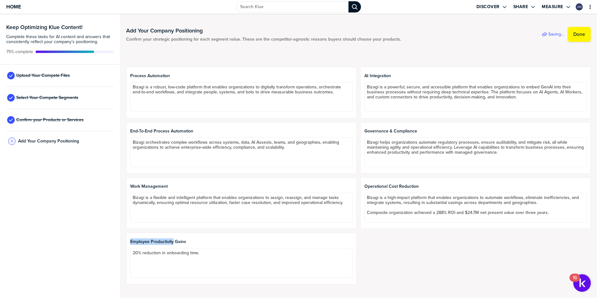
drag, startPoint x: 129, startPoint y: 240, endPoint x: 174, endPoint y: 242, distance: 44.4
click at [174, 242] on div "Employee Productivity Gains 20% reduction in onboarding time." at bounding box center [241, 257] width 230 height 51
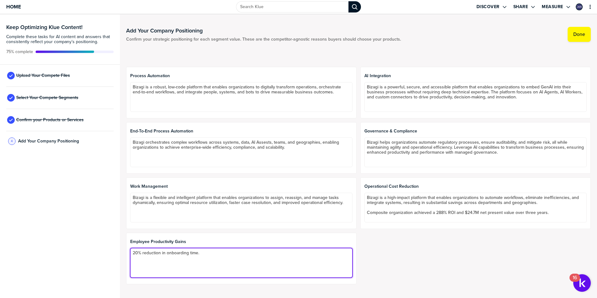
click at [230, 257] on textarea "20% reduction in onboarding time." at bounding box center [241, 263] width 222 height 30
click at [132, 253] on textarea "20% reduction in onboarding time." at bounding box center [241, 263] width 222 height 30
paste textarea "a powerful low-code platform that helps organizations streamline HR processes, …"
click at [132, 252] on textarea "a powerful low-code platform that helps organizations streamline HR processes, …" at bounding box center [241, 263] width 222 height 30
click at [133, 262] on textarea "Bizagi is a powerful low-code platform that helps organizations streamline HR p…" at bounding box center [241, 263] width 222 height 30
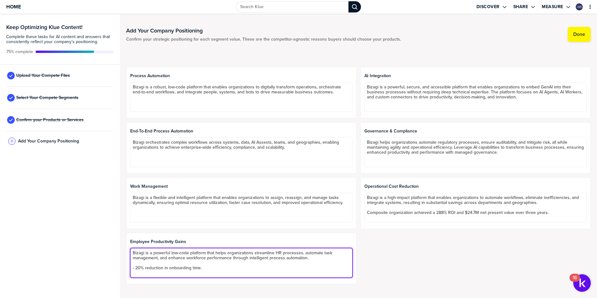
click at [210, 269] on textarea "Bizagi is a powerful low-code platform that helps organizations streamline HR p…" at bounding box center [241, 263] width 222 height 30
paste textarea "cut average SLA completion time by 95%."
click at [135, 272] on textarea "Bizagi is a powerful low-code platform that helps organizations streamline HR p…" at bounding box center [241, 263] width 222 height 30
click at [221, 273] on textarea "Bizagi is a powerful low-code platform that helps organizations streamline HR p…" at bounding box center [241, 263] width 222 height 30
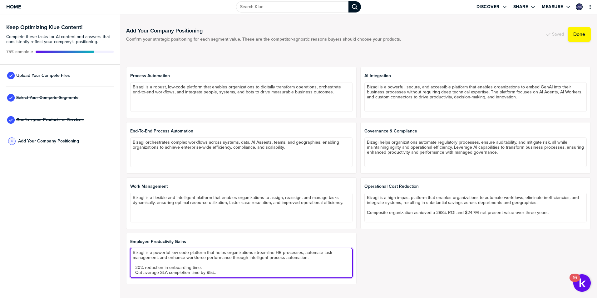
drag, startPoint x: 221, startPoint y: 273, endPoint x: 135, endPoint y: 272, distance: 86.5
click at [135, 272] on textarea "Bizagi is a powerful low-code platform that helps organizations streamline HR p…" at bounding box center [241, 263] width 222 height 30
paste textarea "95% reduction in SLA completion time"
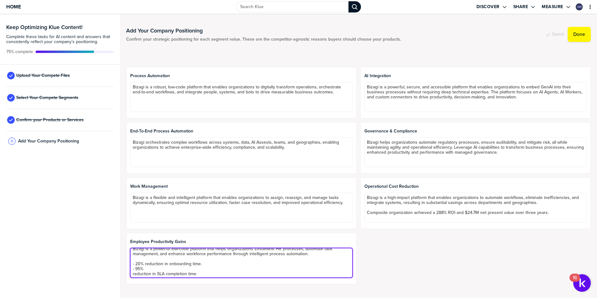
click at [158, 268] on textarea "Bizagi is a powerful low-code platform that helps organizations streamline HR p…" at bounding box center [241, 263] width 222 height 30
type textarea "Bizagi is a powerful low-code platform that helps organizations streamline HR p…"
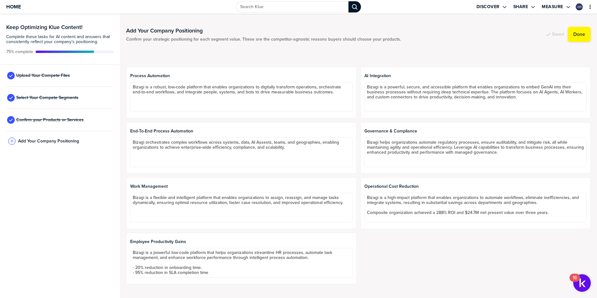
click at [418, 263] on div "Process Automation Bizagi is a robust, low-code platform that enables organizat…" at bounding box center [358, 175] width 464 height 217
click at [580, 33] on label "Done" at bounding box center [579, 34] width 12 height 6
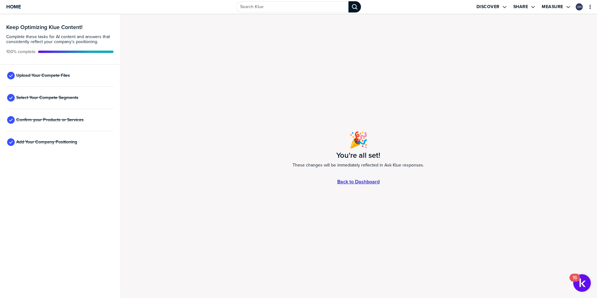
click at [354, 184] on link "Back to Dashboard" at bounding box center [358, 181] width 42 height 5
